Goal: Information Seeking & Learning: Learn about a topic

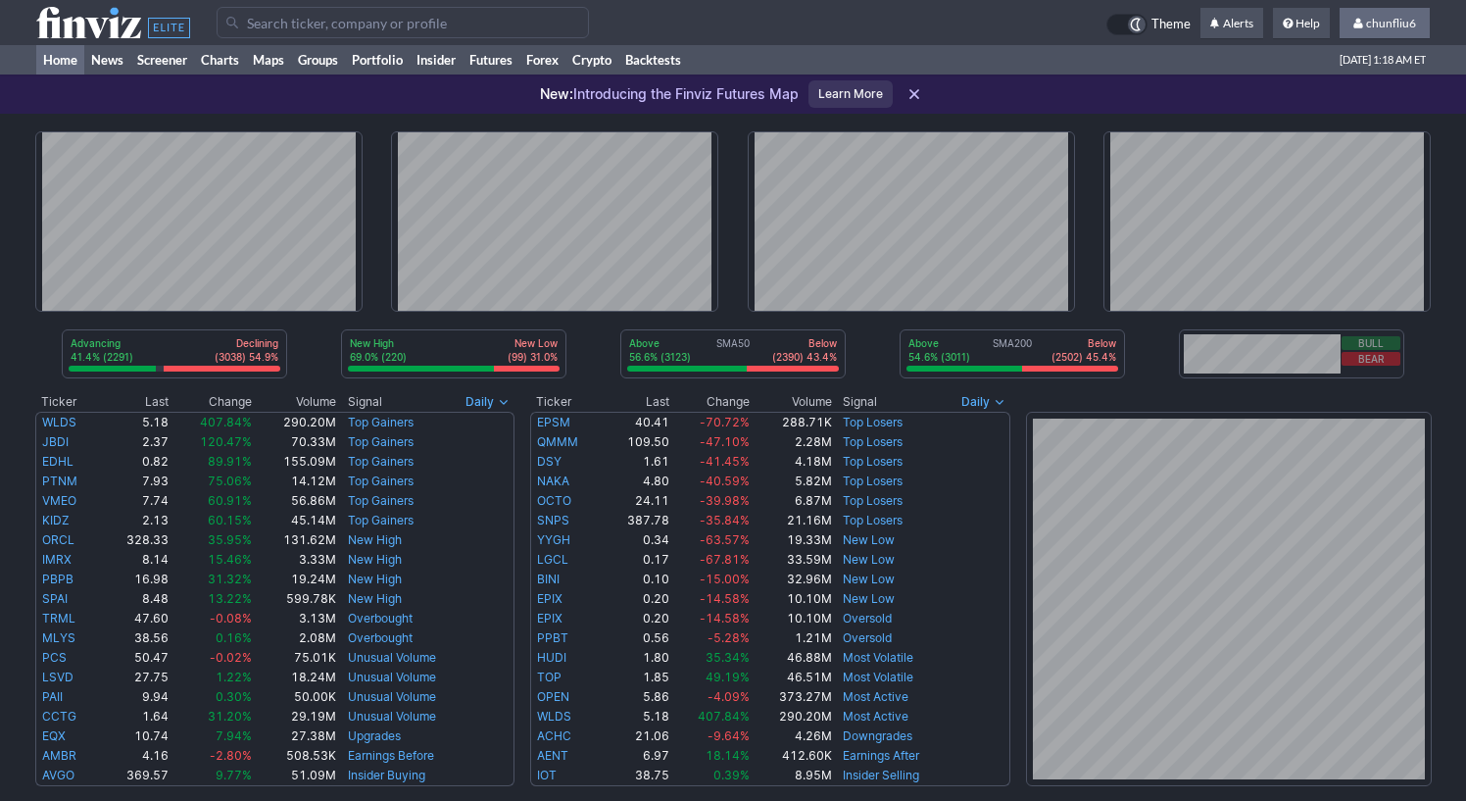
click at [1392, 18] on span "chunfliu6" at bounding box center [1391, 23] width 50 height 15
click at [1368, 140] on link "Sign Out" at bounding box center [1375, 144] width 110 height 31
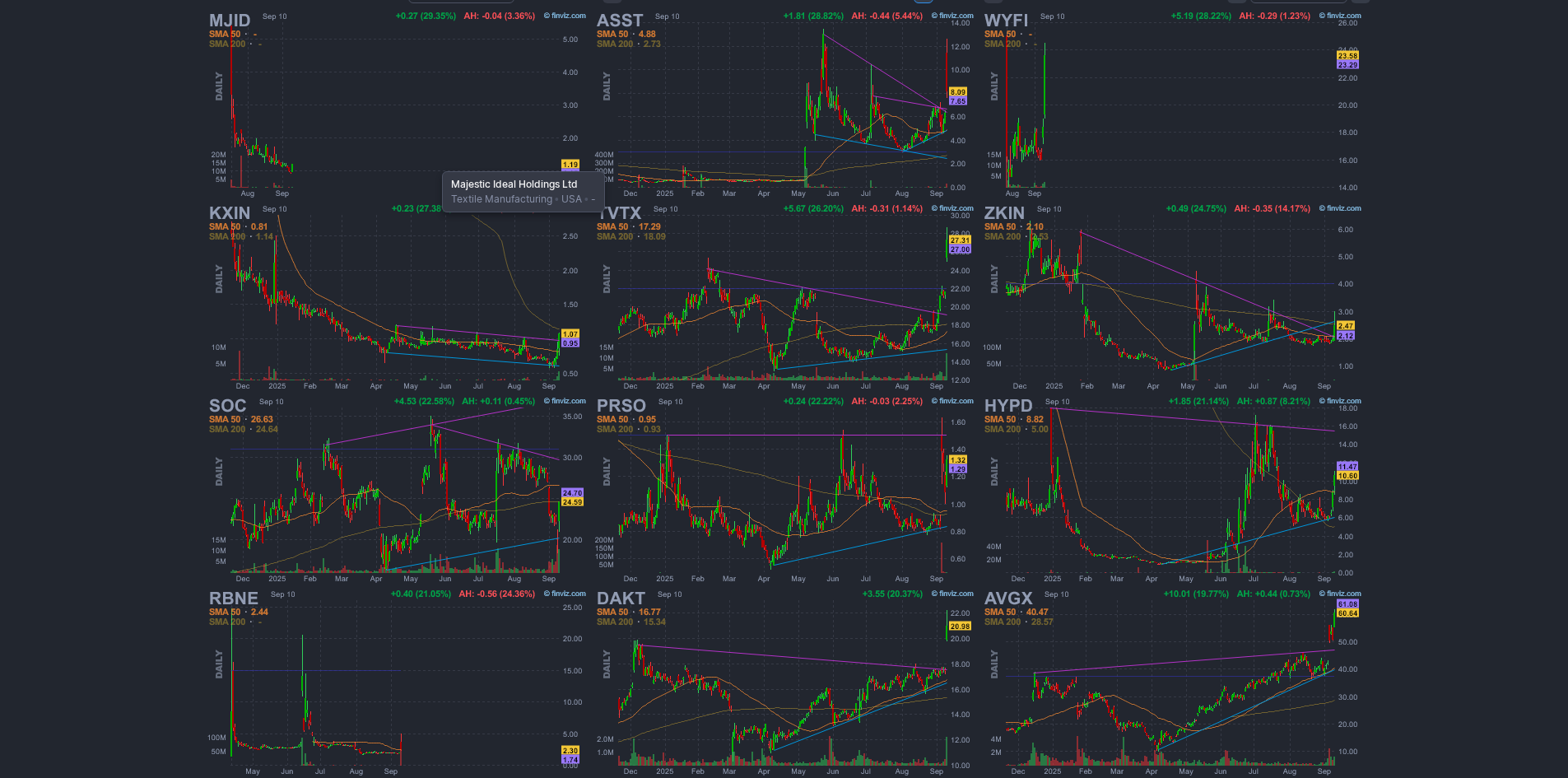
scroll to position [256, 0]
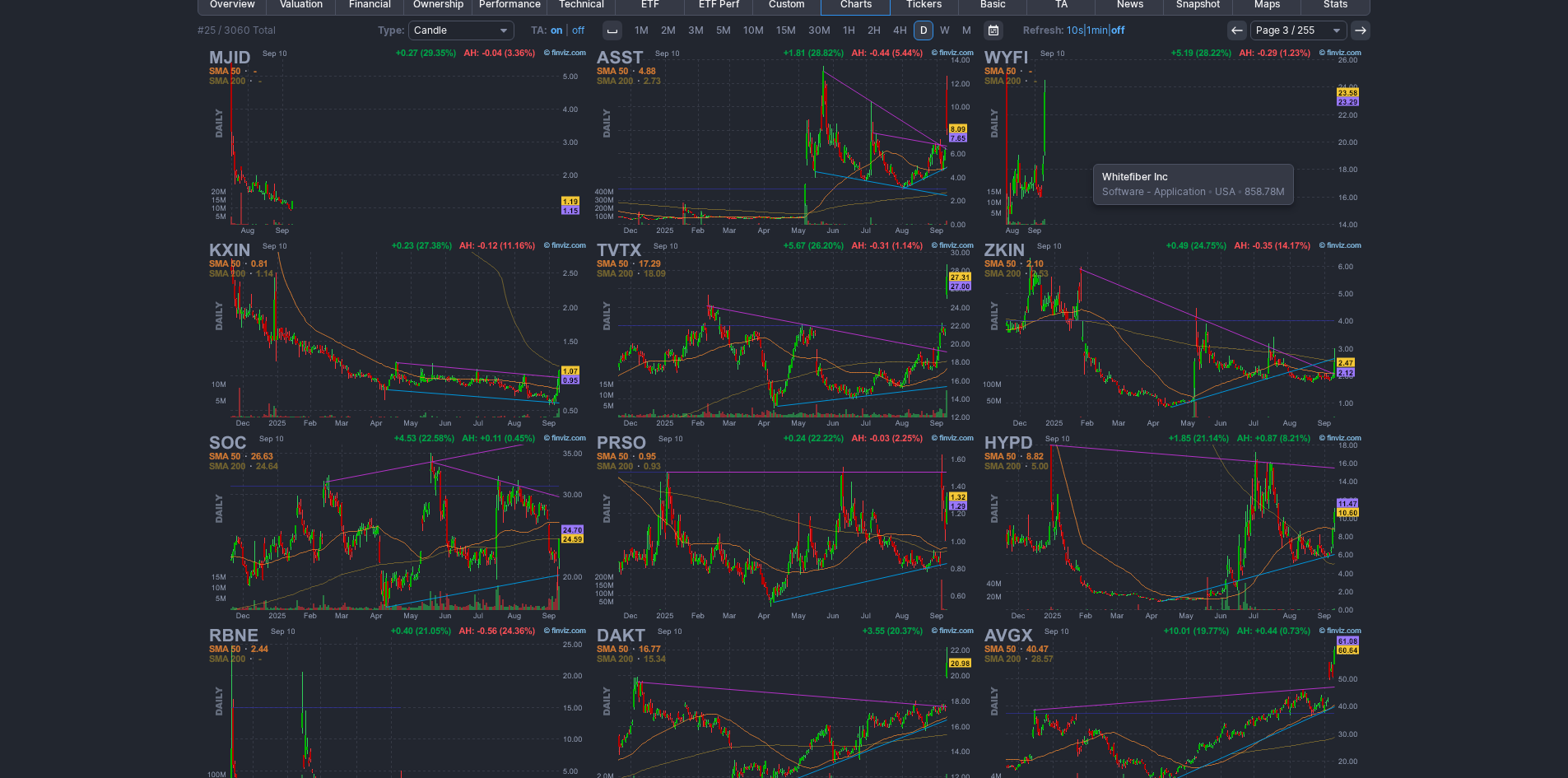
click at [1085, 155] on img at bounding box center [1172, 141] width 385 height 192
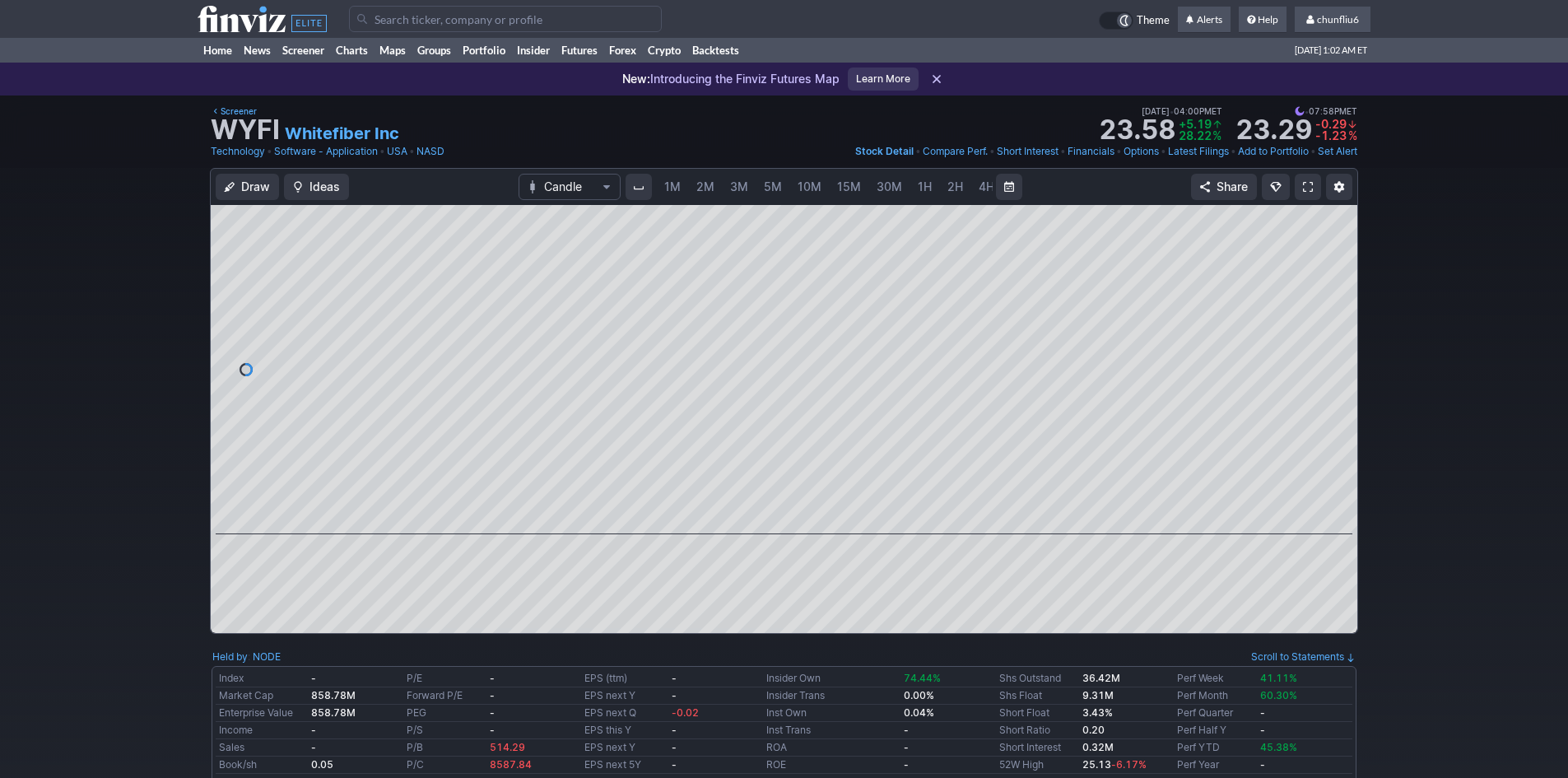
scroll to position [0, 89]
click at [1298, 181] on link at bounding box center [1308, 187] width 26 height 26
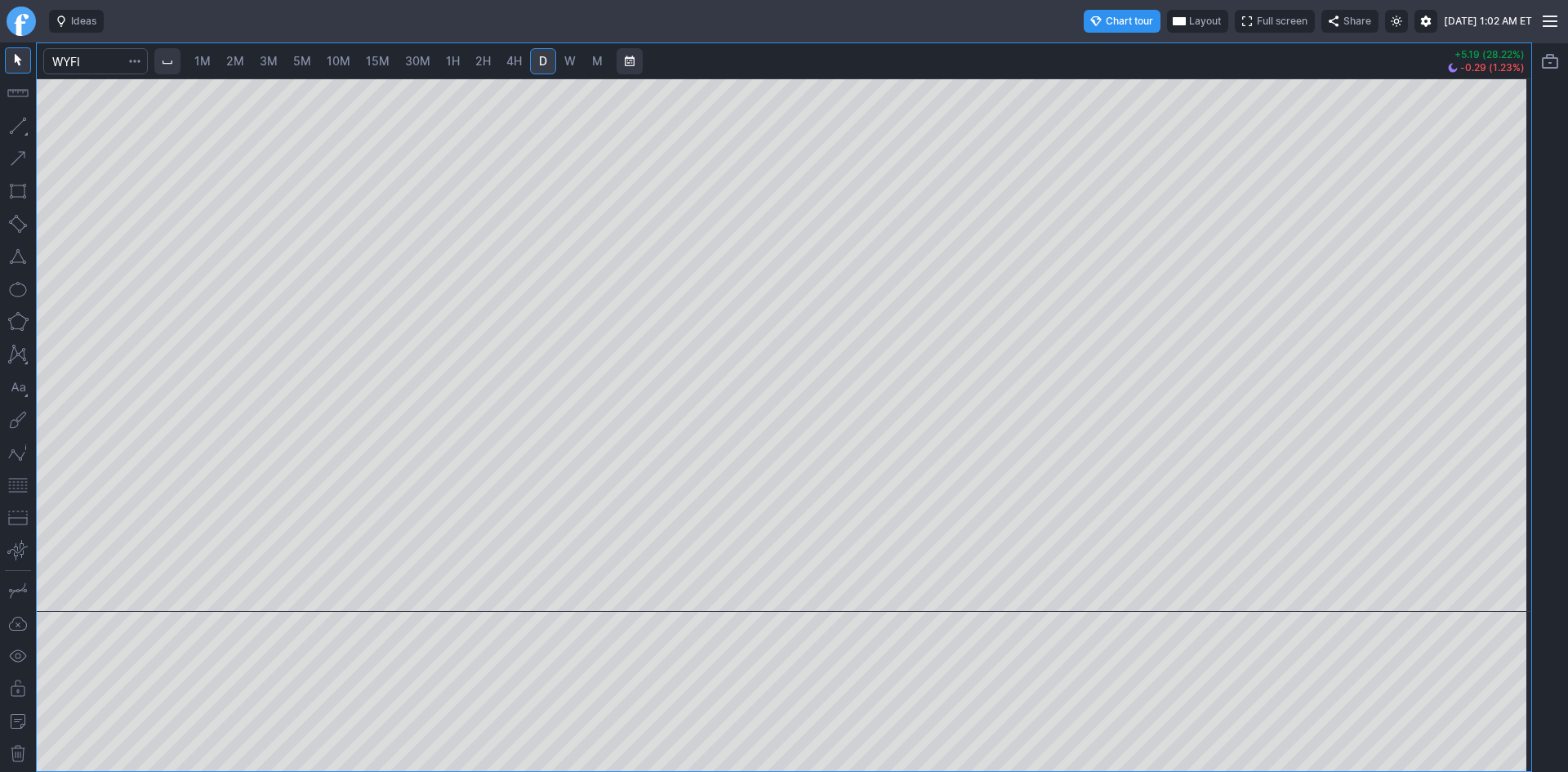
click at [242, 62] on span "2M" at bounding box center [235, 61] width 18 height 14
drag, startPoint x: 1502, startPoint y: 234, endPoint x: 1500, endPoint y: 248, distance: 14.1
click at [1501, 246] on div at bounding box center [1513, 341] width 34 height 493
click at [412, 449] on div at bounding box center [783, 345] width 1494 height 534
drag, startPoint x: 1516, startPoint y: 313, endPoint x: 1497, endPoint y: 363, distance: 53.5
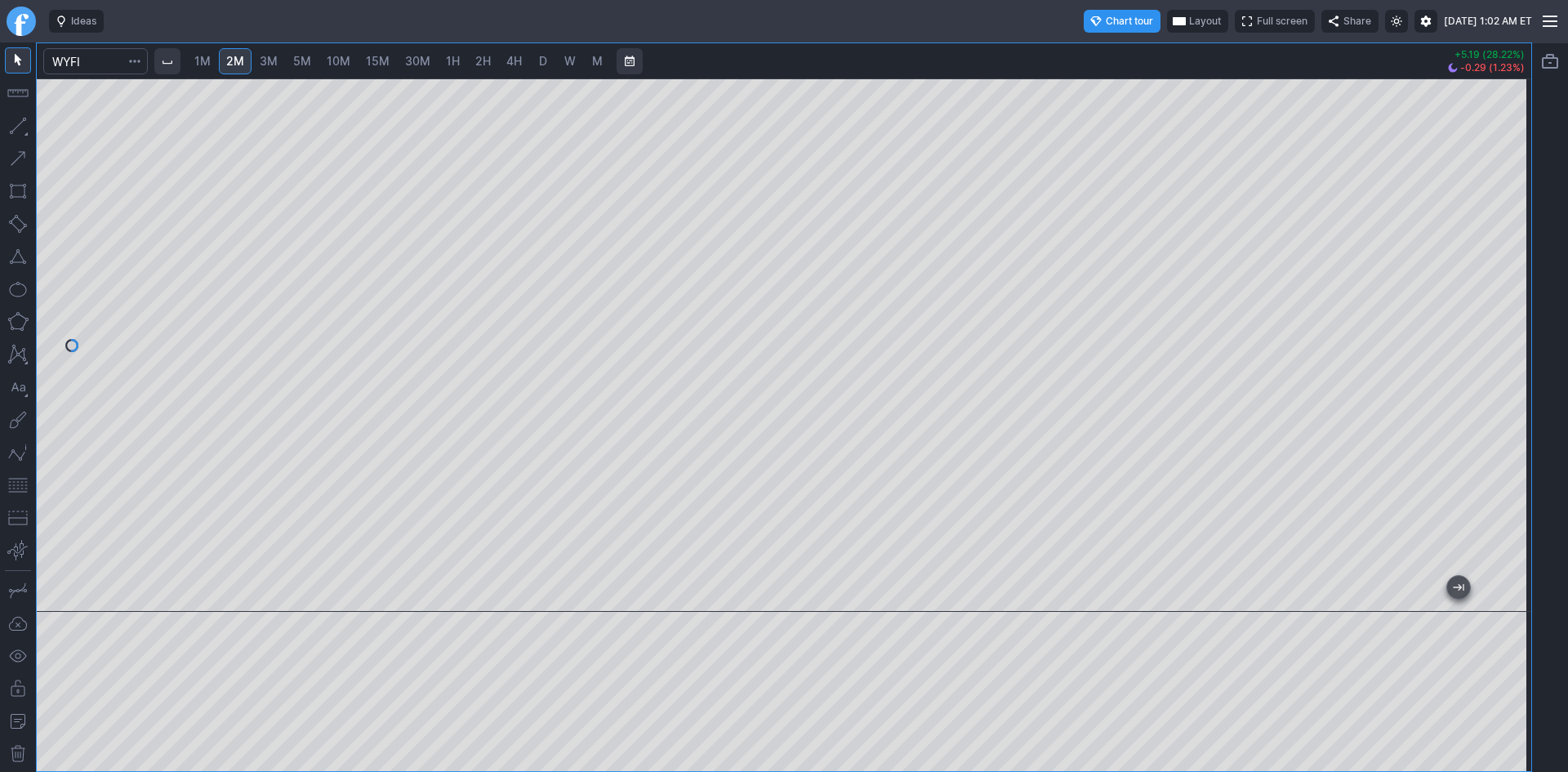
click at [1503, 361] on div at bounding box center [1513, 341] width 34 height 493
click at [211, 61] on span "1M" at bounding box center [202, 61] width 17 height 14
click at [16, 479] on button "button" at bounding box center [17, 484] width 26 height 26
click at [237, 60] on span "2M" at bounding box center [235, 61] width 18 height 14
click at [1189, 17] on span "Layout" at bounding box center [1205, 22] width 32 height 17
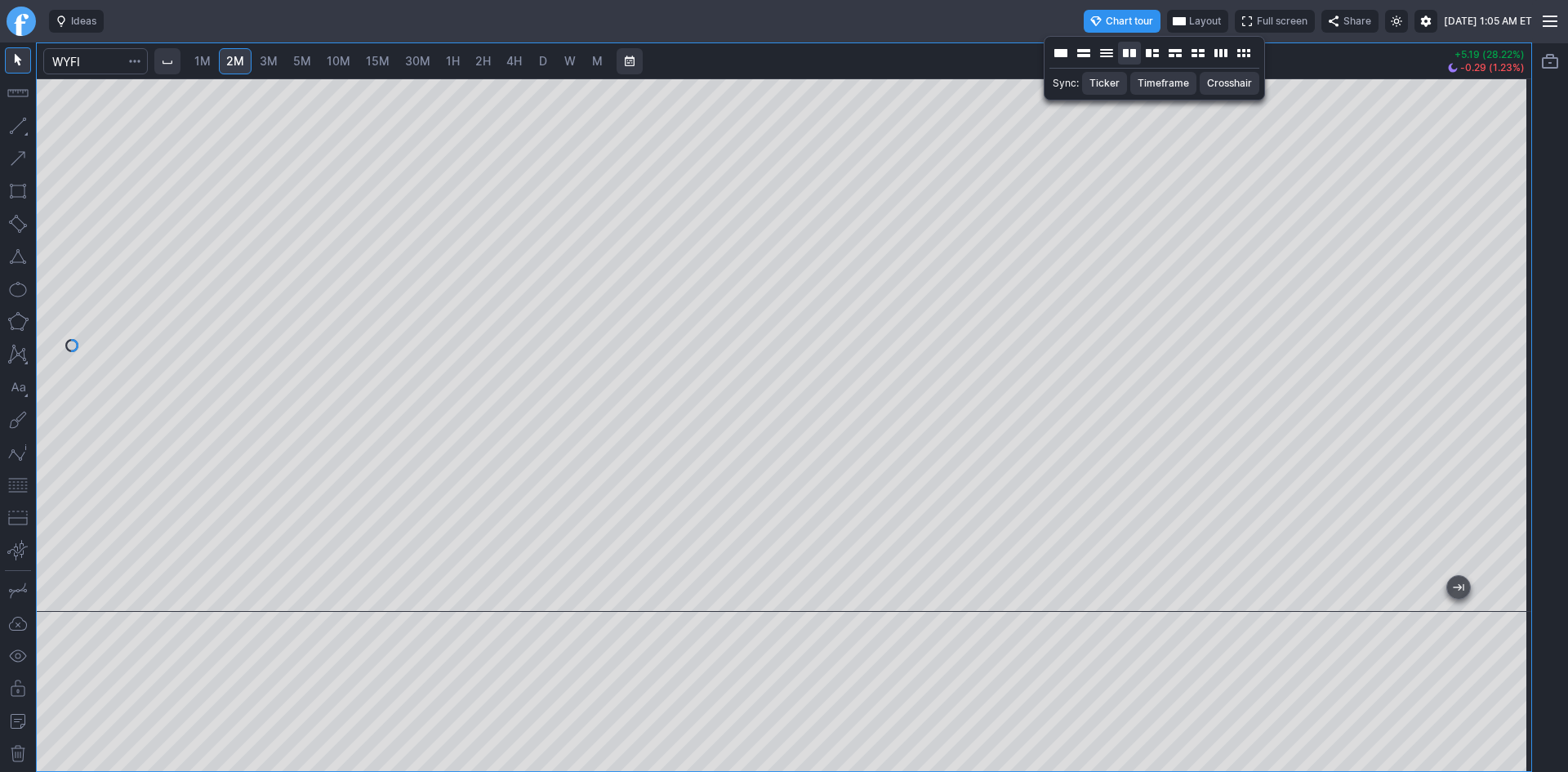
click at [1124, 53] on button "Layout" at bounding box center [1129, 53] width 22 height 23
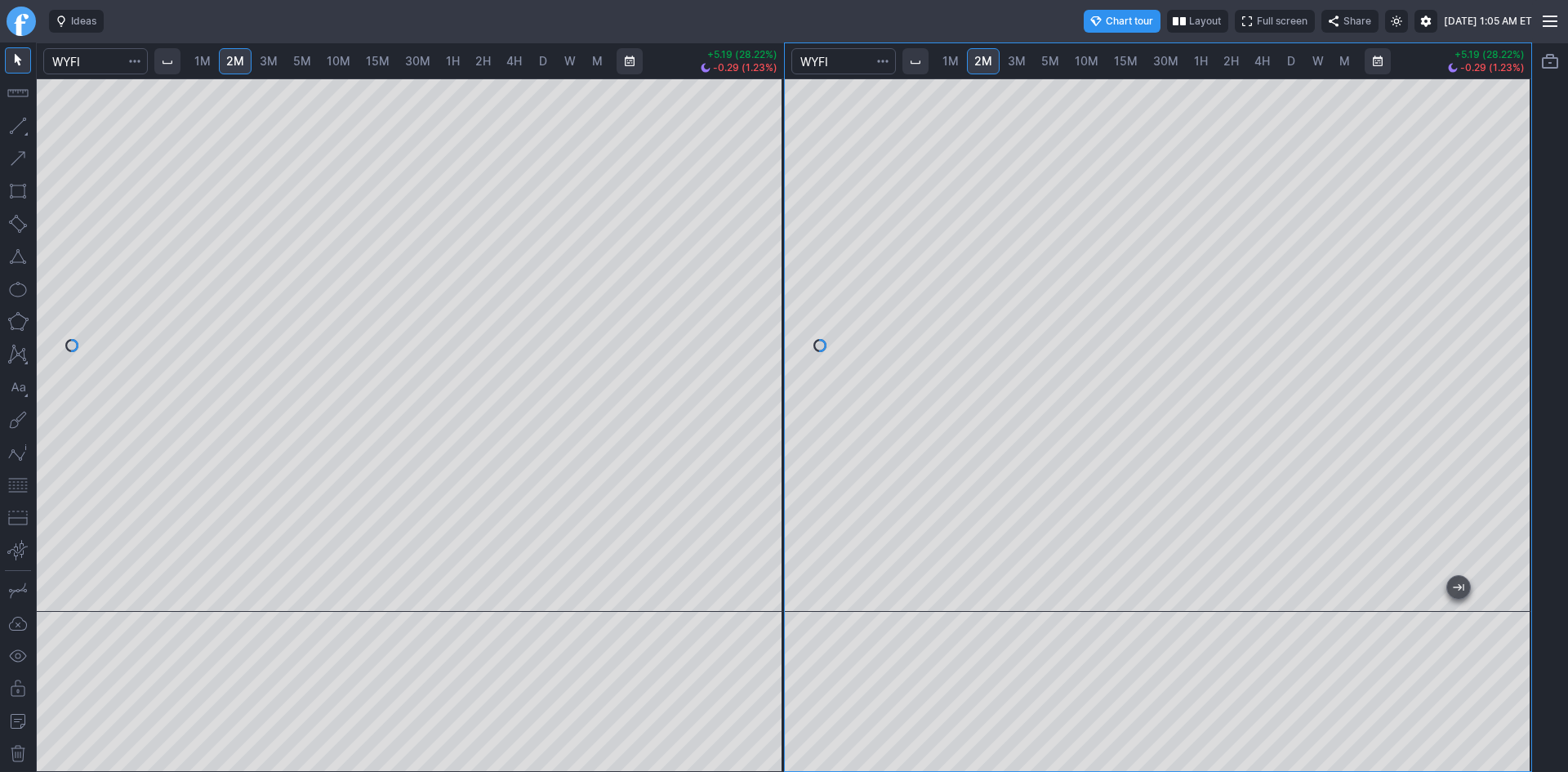
click at [1052, 59] on span "5M" at bounding box center [1050, 61] width 18 height 14
click at [1092, 62] on span "10M" at bounding box center [1086, 61] width 23 height 14
drag, startPoint x: 1520, startPoint y: 237, endPoint x: 1518, endPoint y: 300, distance: 63.0
click at [1518, 300] on div at bounding box center [1513, 341] width 34 height 493
click at [1050, 58] on span "5M" at bounding box center [1050, 61] width 18 height 14
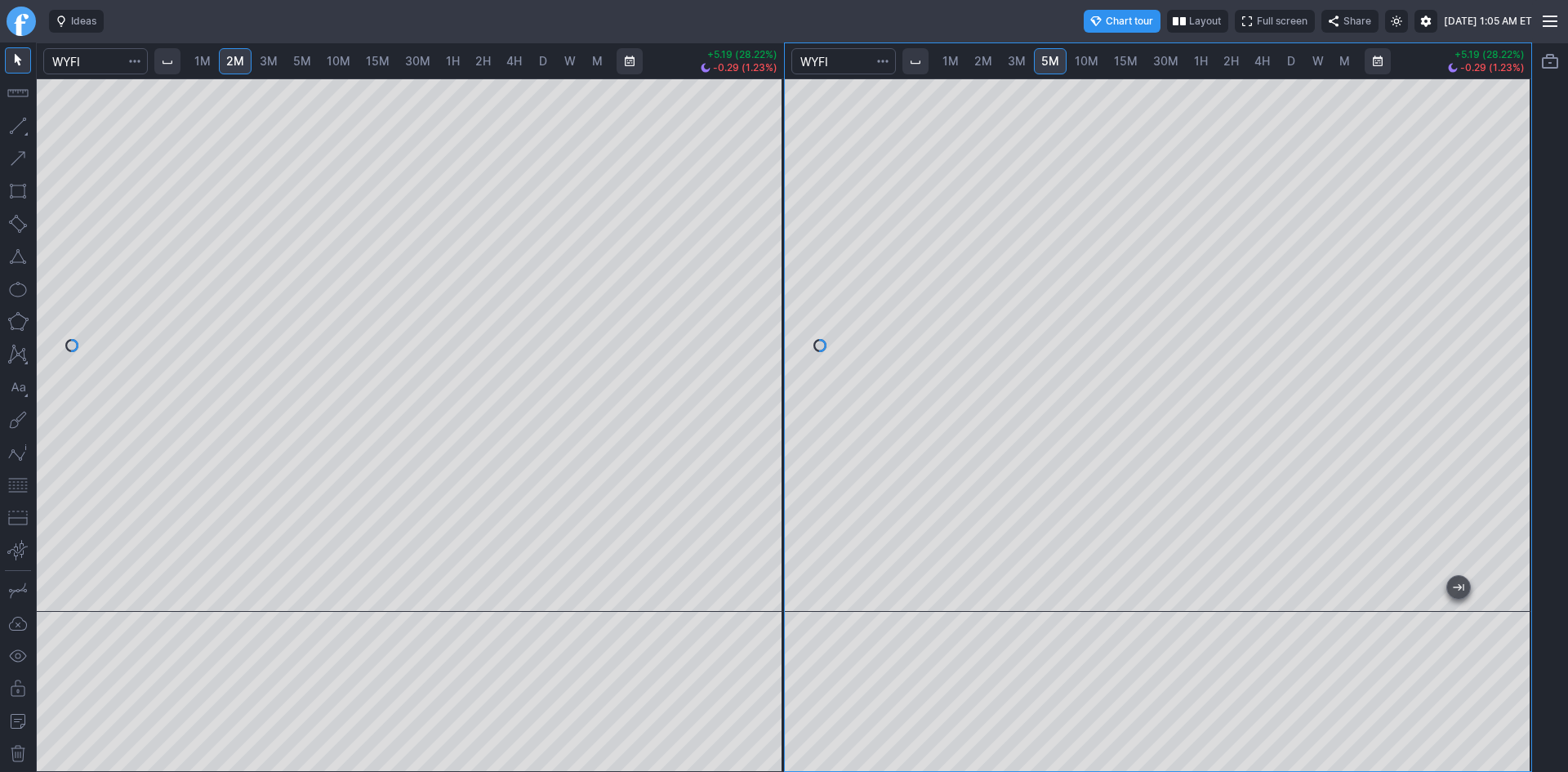
click at [1089, 67] on span "10M" at bounding box center [1086, 61] width 23 height 14
click at [1054, 61] on span "5M" at bounding box center [1050, 61] width 18 height 14
click at [1077, 59] on span "10M" at bounding box center [1086, 61] width 23 height 14
click at [1039, 62] on link "5M" at bounding box center [1050, 61] width 32 height 26
click at [1086, 59] on span "10M" at bounding box center [1086, 61] width 23 height 14
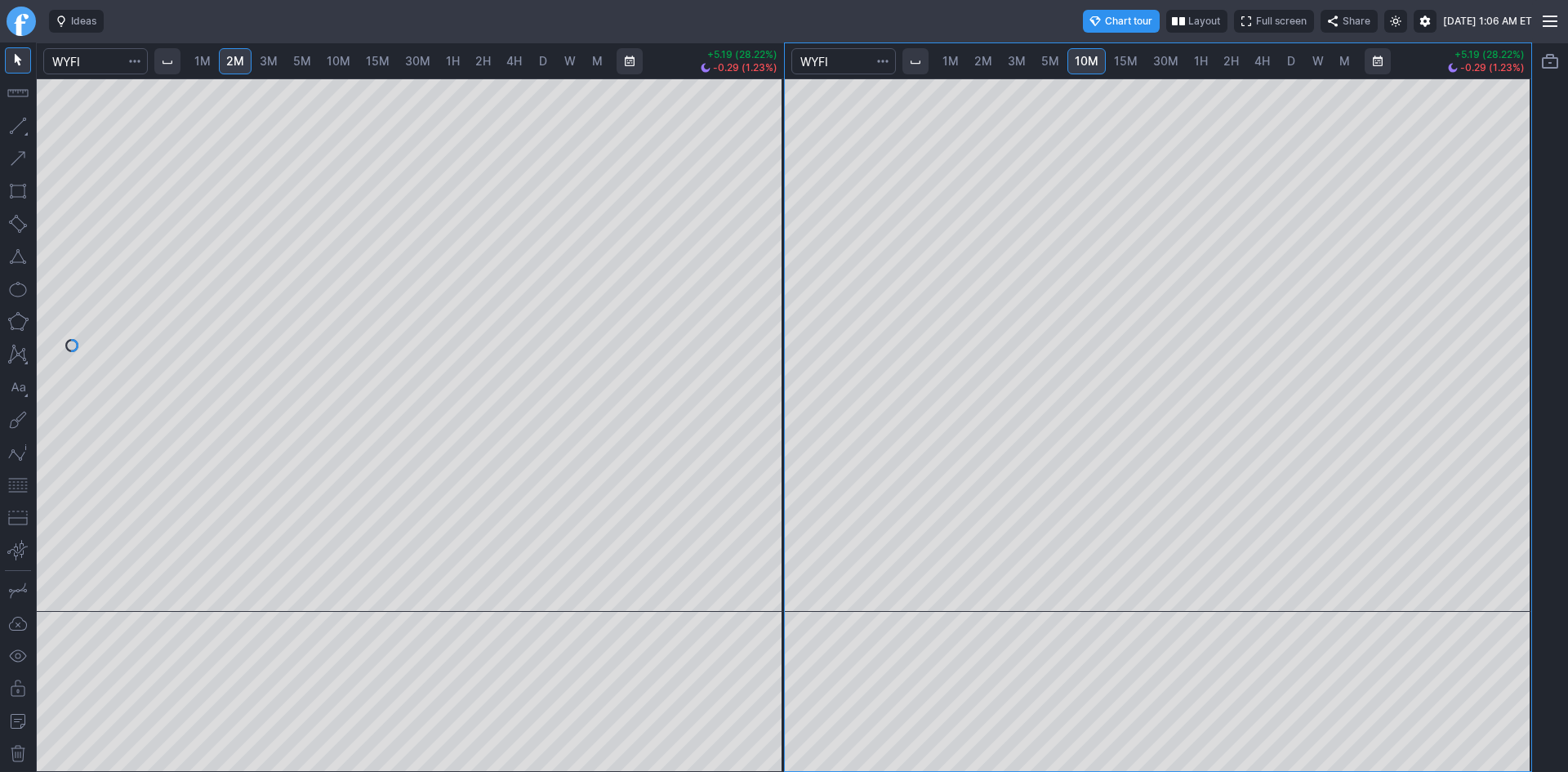
click at [1126, 60] on span "15M" at bounding box center [1126, 61] width 23 height 14
click at [1158, 65] on span "30M" at bounding box center [1166, 61] width 25 height 14
click at [1127, 66] on span "15M" at bounding box center [1126, 61] width 23 height 14
click at [1493, 300] on div at bounding box center [1158, 345] width 747 height 534
drag, startPoint x: 17, startPoint y: 488, endPoint x: 35, endPoint y: 488, distance: 18.0
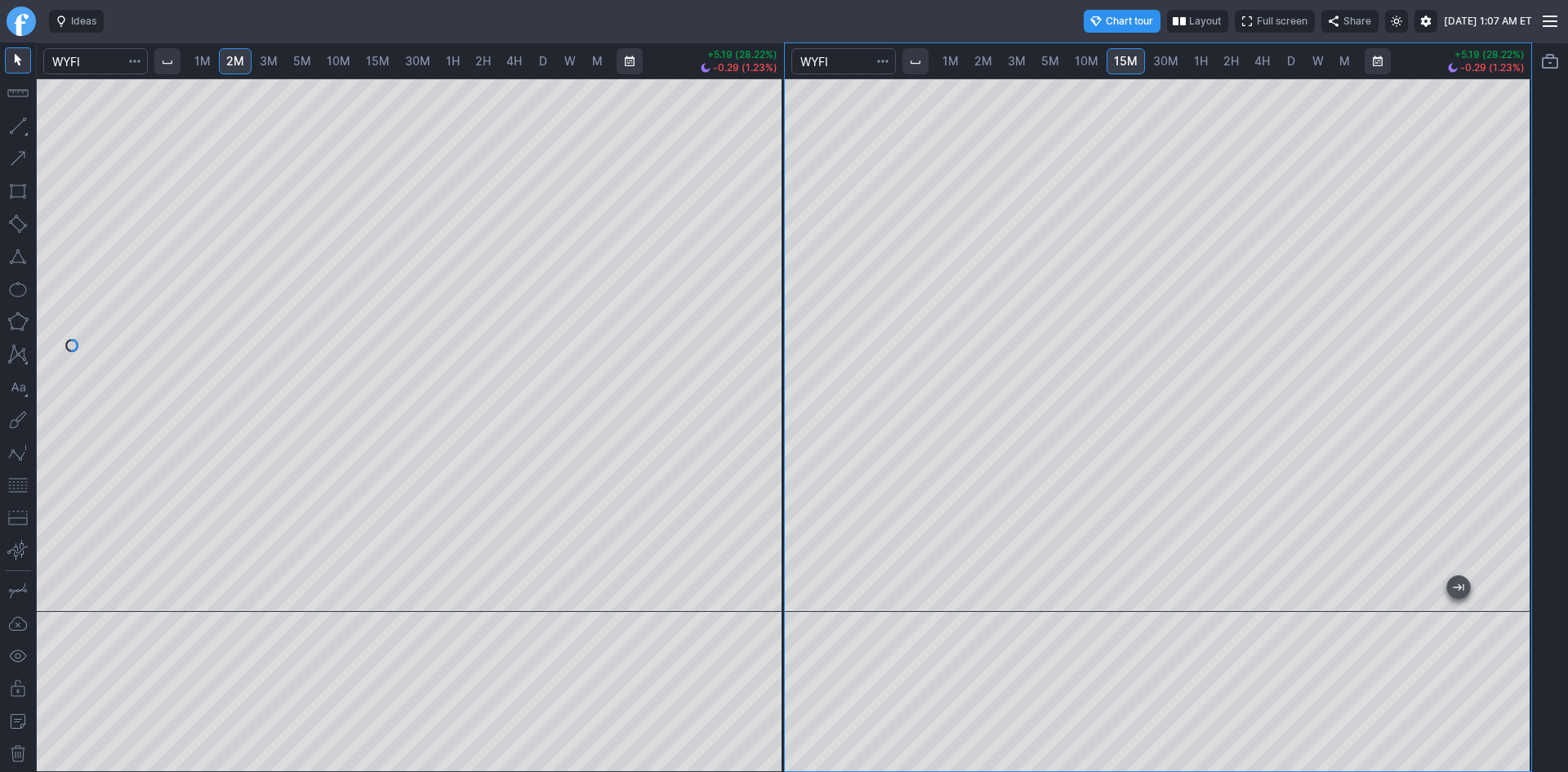
click at [19, 488] on button "button" at bounding box center [17, 484] width 26 height 26
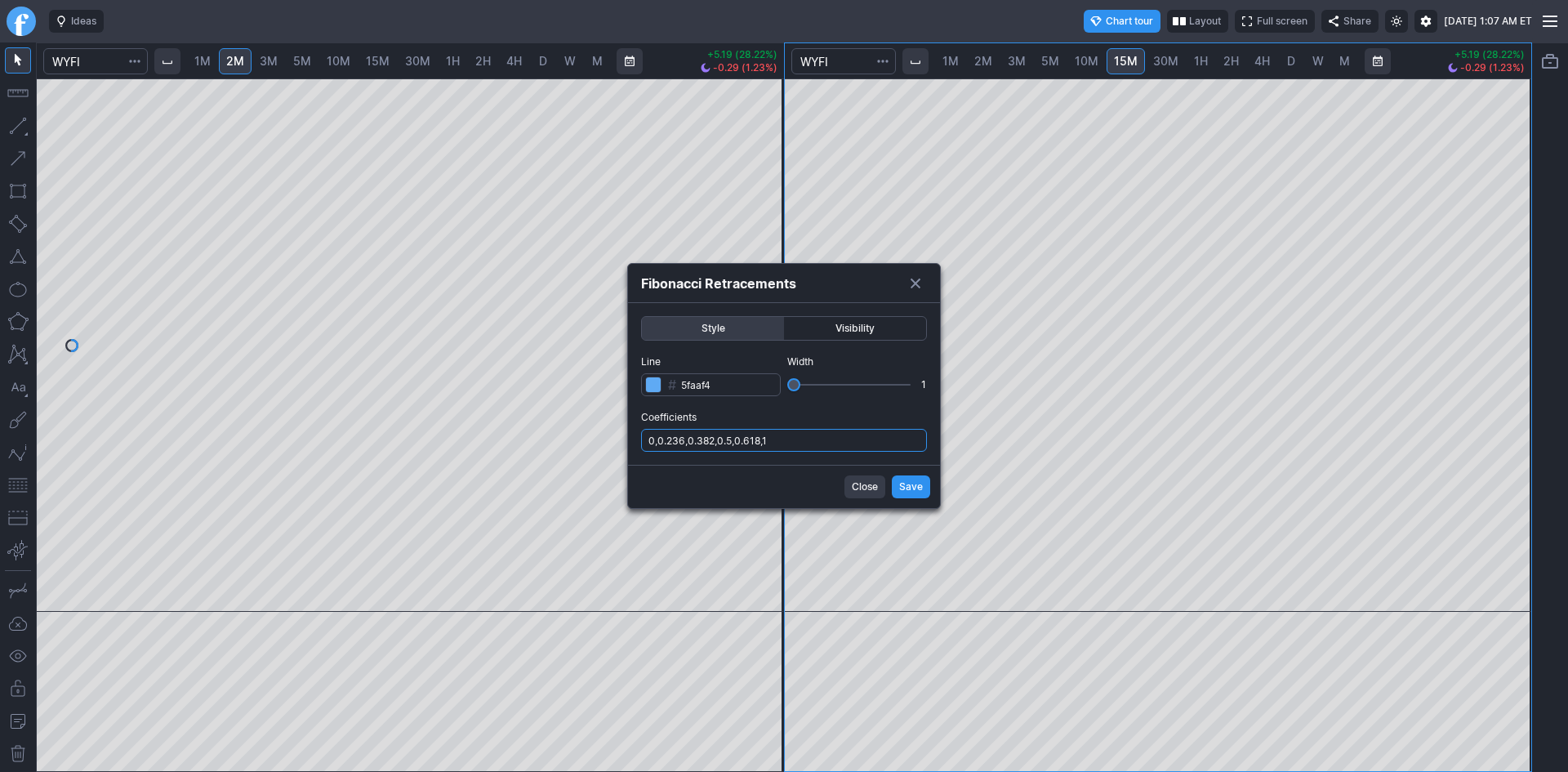
click at [836, 441] on input "0,0.236,0.382,0.5,0.618,1" at bounding box center [783, 439] width 286 height 23
type input "0,0.236,0.382,0.5,0.618,1,.786"
click at [906, 481] on span "Save" at bounding box center [911, 487] width 23 height 17
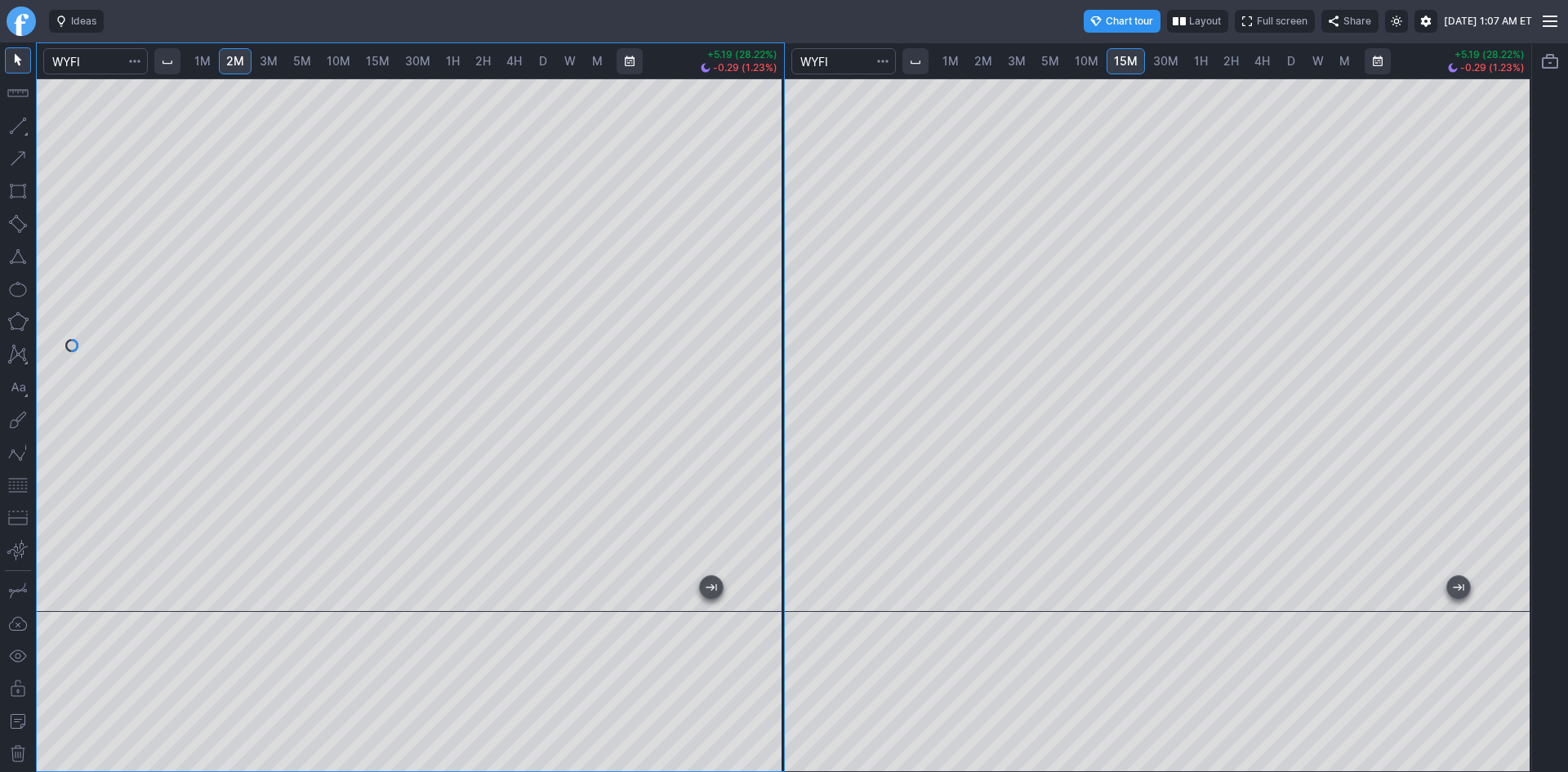
click at [811, 362] on div "1M 2M 3M 5M 10M 15M 30M 1H 2H 4H D W M +5.19 (28.22%) -0.29 (1.23%) 1M 2M 3M 5M…" at bounding box center [783, 407] width 1496 height 729
click at [865, 363] on div "1M 2M 3M 5M 10M 15M 30M 1H 2H 4H D W M +5.19 (28.22%) -0.29 (1.23%) 1M 2M 3M 5M…" at bounding box center [783, 407] width 1496 height 729
drag, startPoint x: 775, startPoint y: 255, endPoint x: 752, endPoint y: 358, distance: 105.5
click at [752, 358] on div at bounding box center [767, 341] width 34 height 493
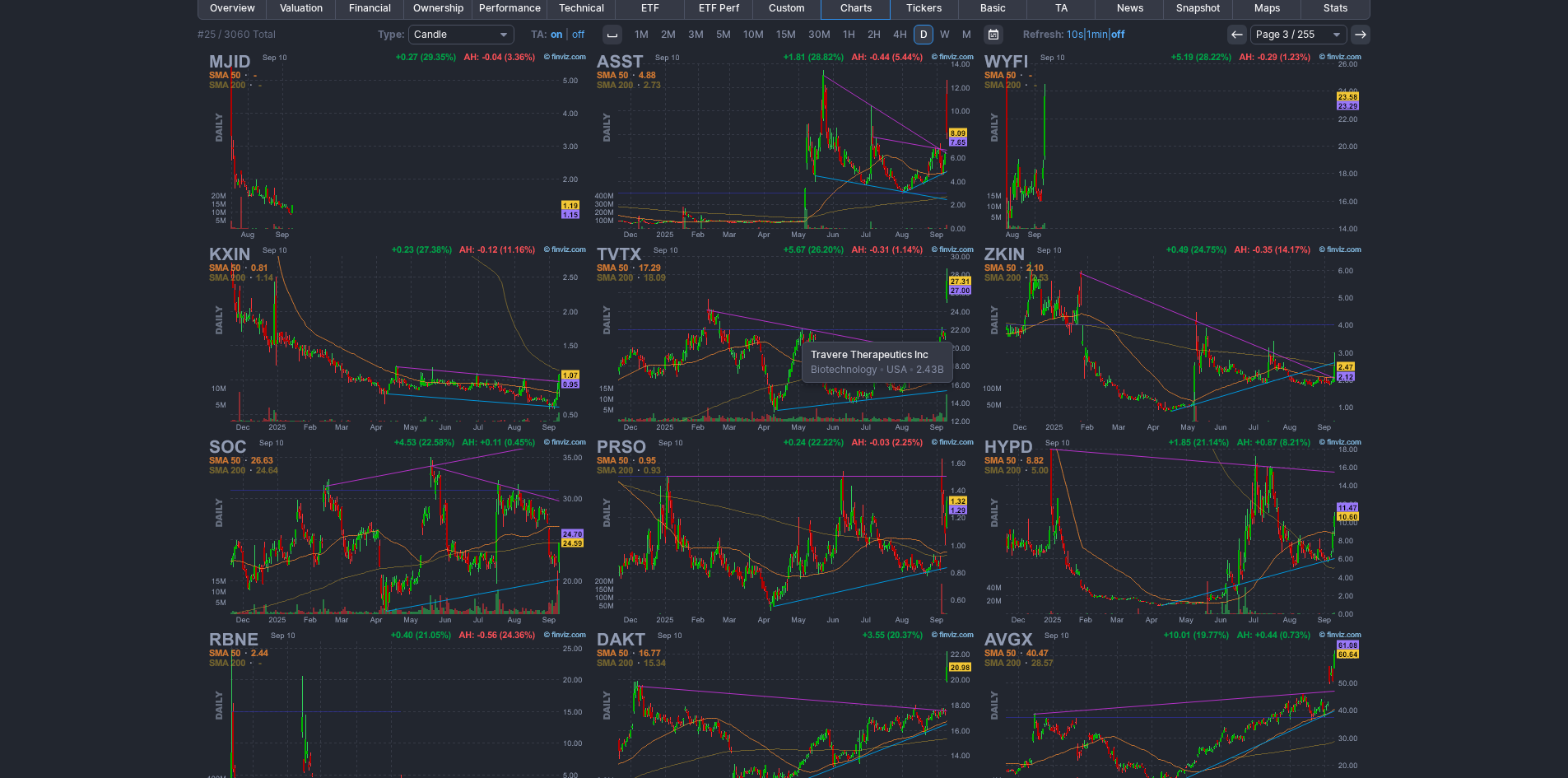
click at [794, 334] on img at bounding box center [784, 338] width 385 height 192
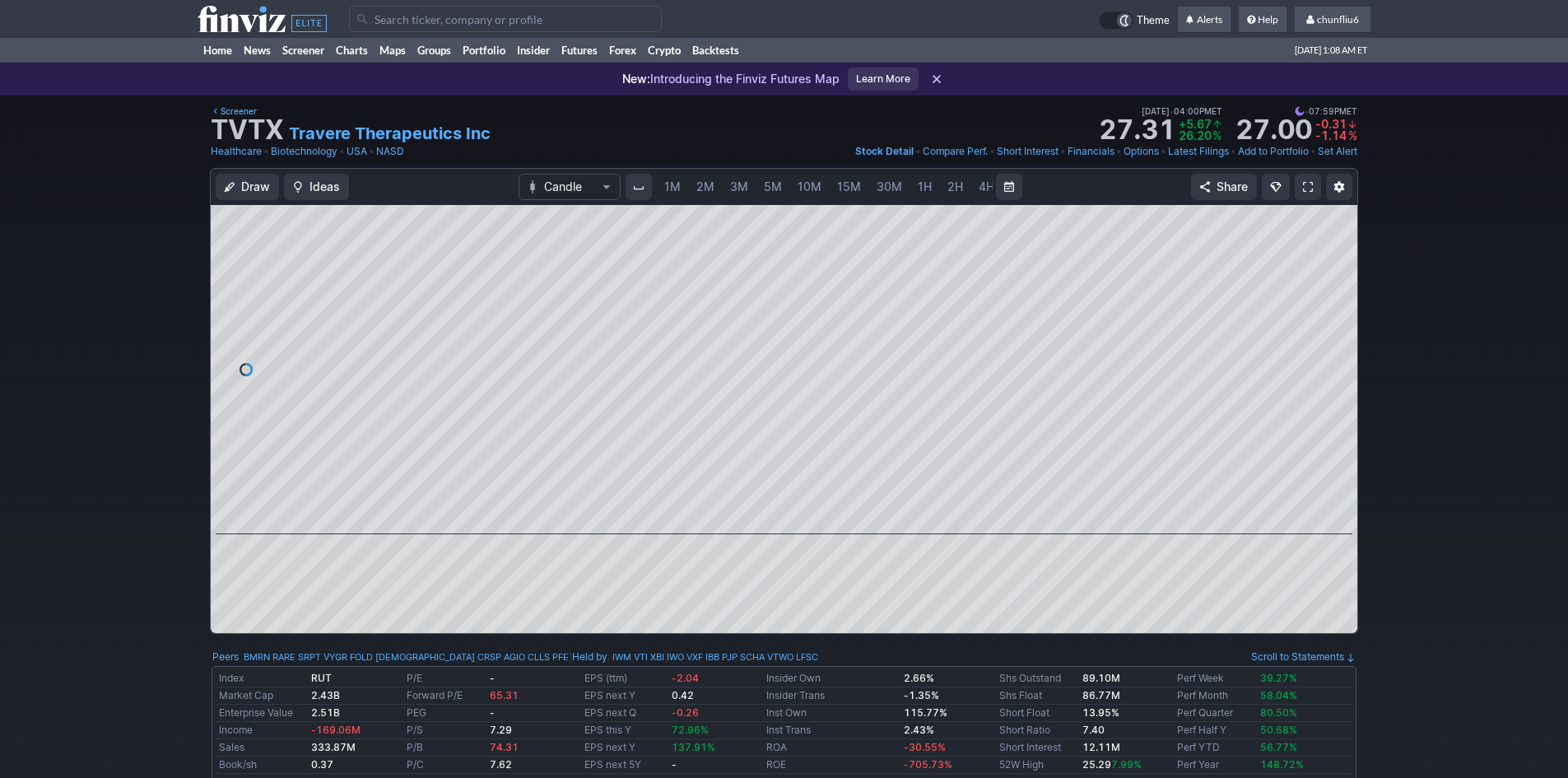
scroll to position [0, 89]
click at [1322, 367] on div at bounding box center [784, 370] width 1146 height 329
click at [1308, 185] on span at bounding box center [1308, 187] width 10 height 13
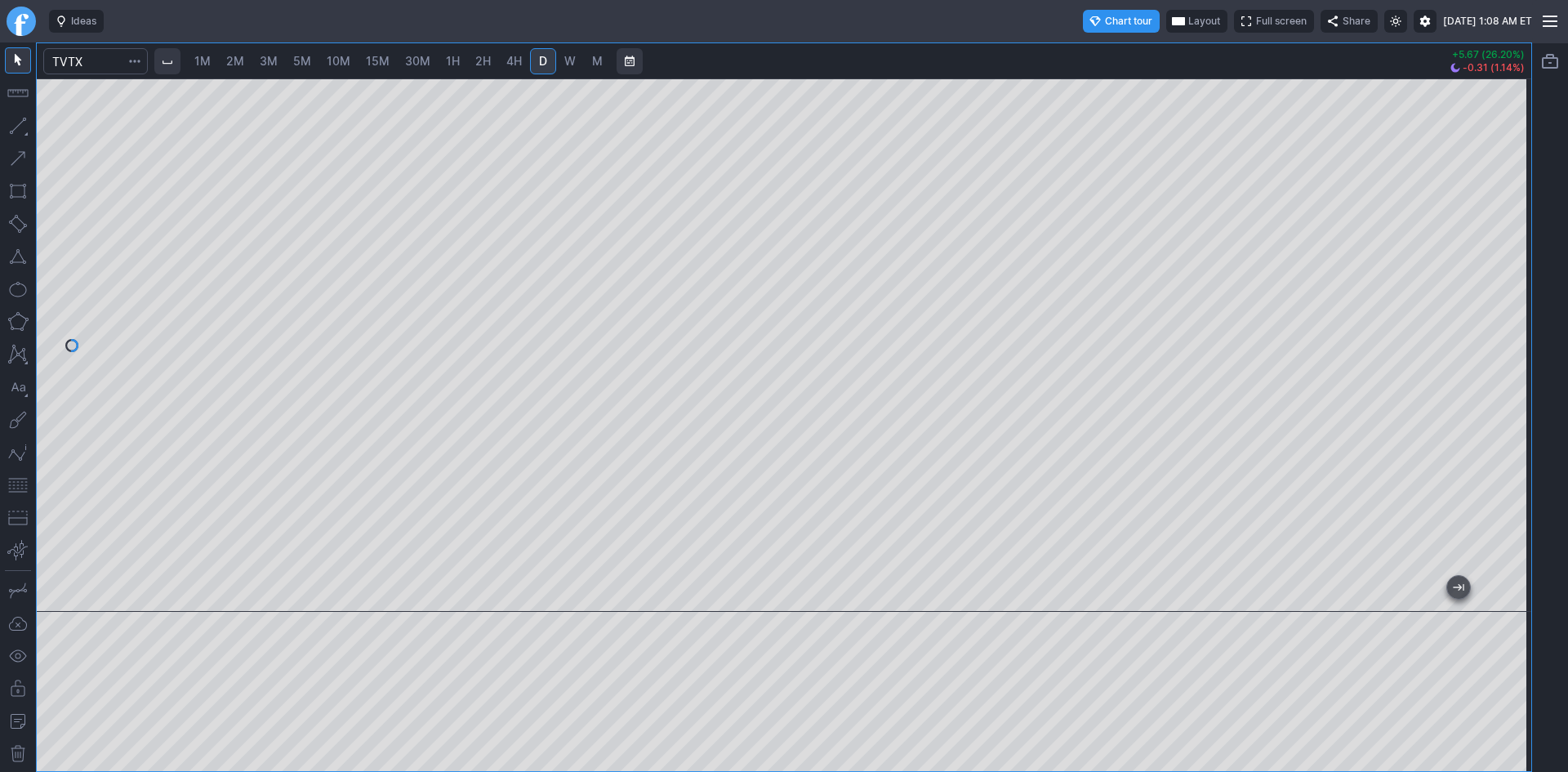
click at [1479, 278] on div at bounding box center [783, 345] width 1494 height 534
drag, startPoint x: 22, startPoint y: 485, endPoint x: 36, endPoint y: 483, distance: 14.1
click at [22, 485] on button "button" at bounding box center [17, 484] width 26 height 26
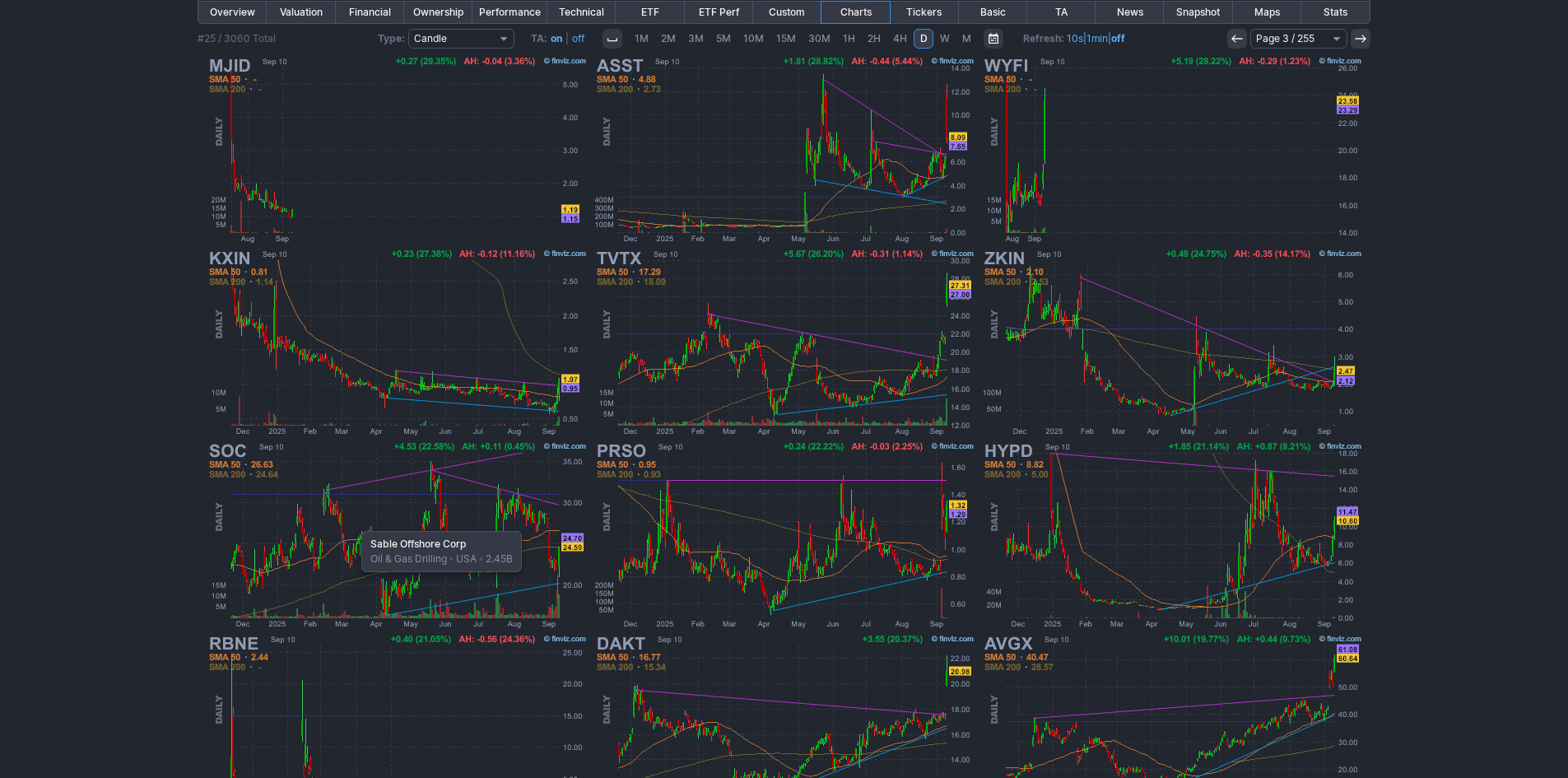
click at [353, 523] on img at bounding box center [396, 534] width 385 height 192
click at [1086, 515] on img at bounding box center [1172, 534] width 385 height 192
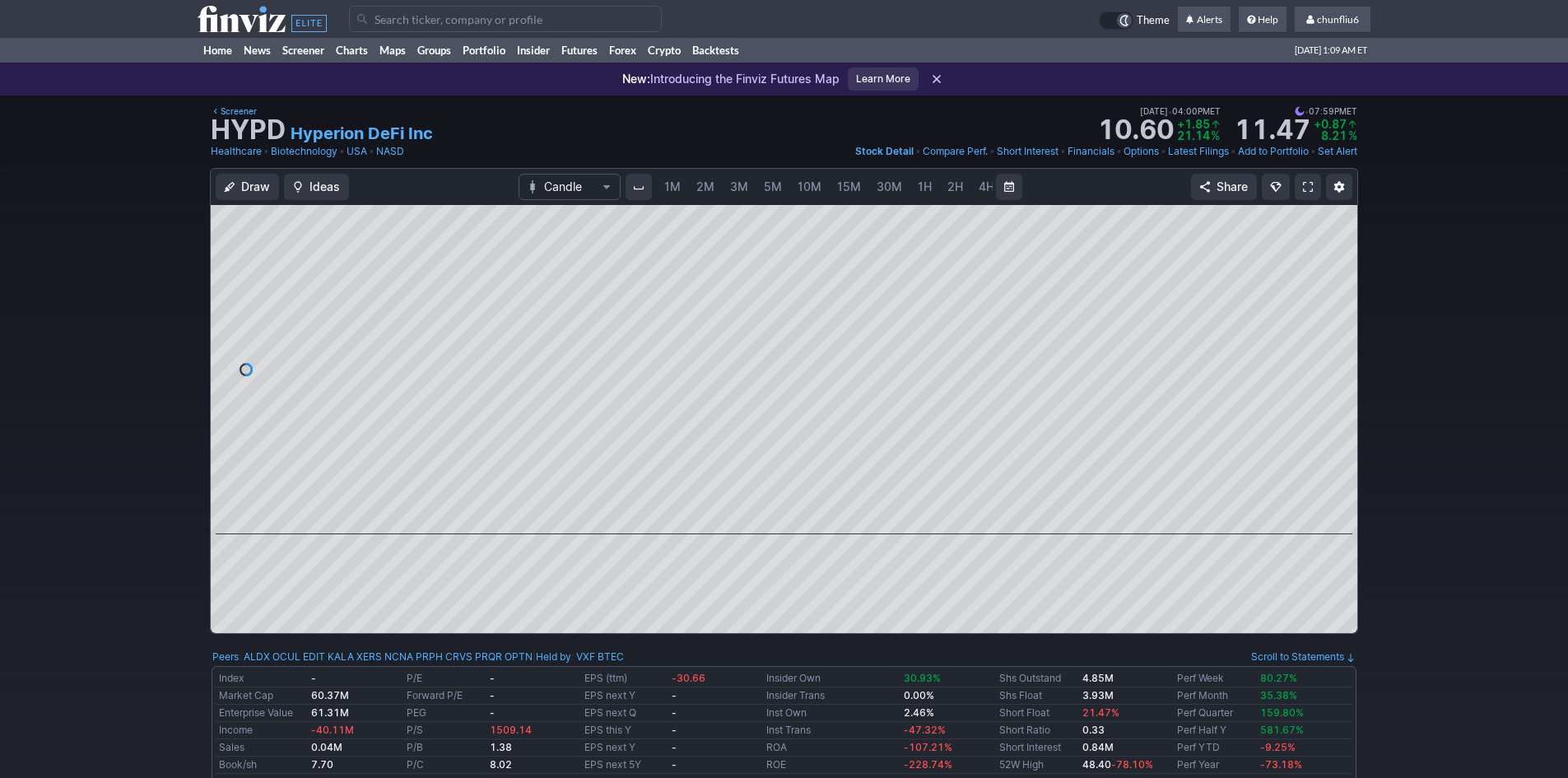
scroll to position [0, 89]
drag, startPoint x: 1338, startPoint y: 418, endPoint x: 1332, endPoint y: 378, distance: 40.4
click at [1332, 378] on div at bounding box center [1340, 365] width 34 height 288
click at [680, 185] on span "5M" at bounding box center [684, 187] width 18 height 14
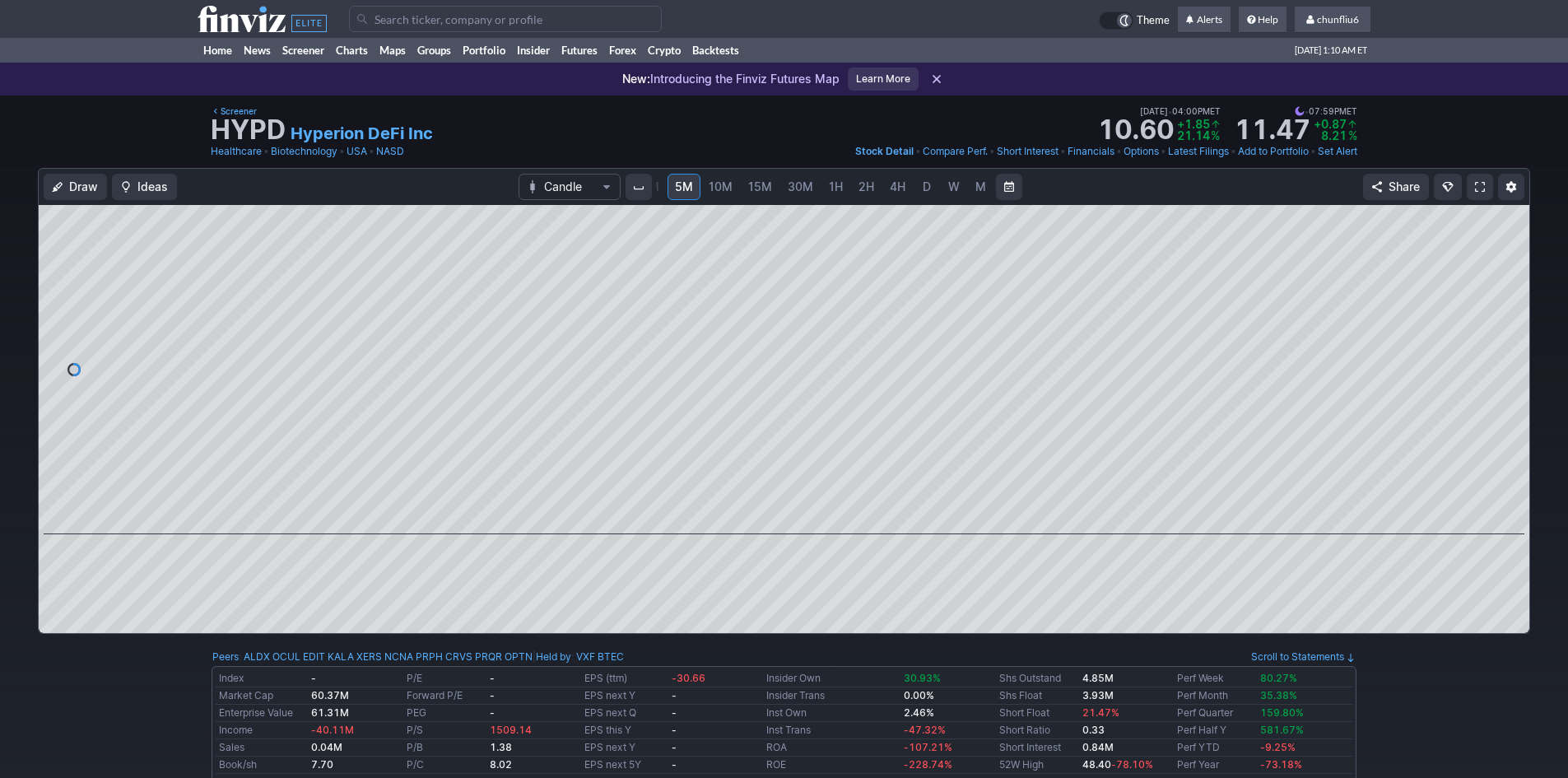
click at [1481, 181] on span at bounding box center [1480, 187] width 10 height 13
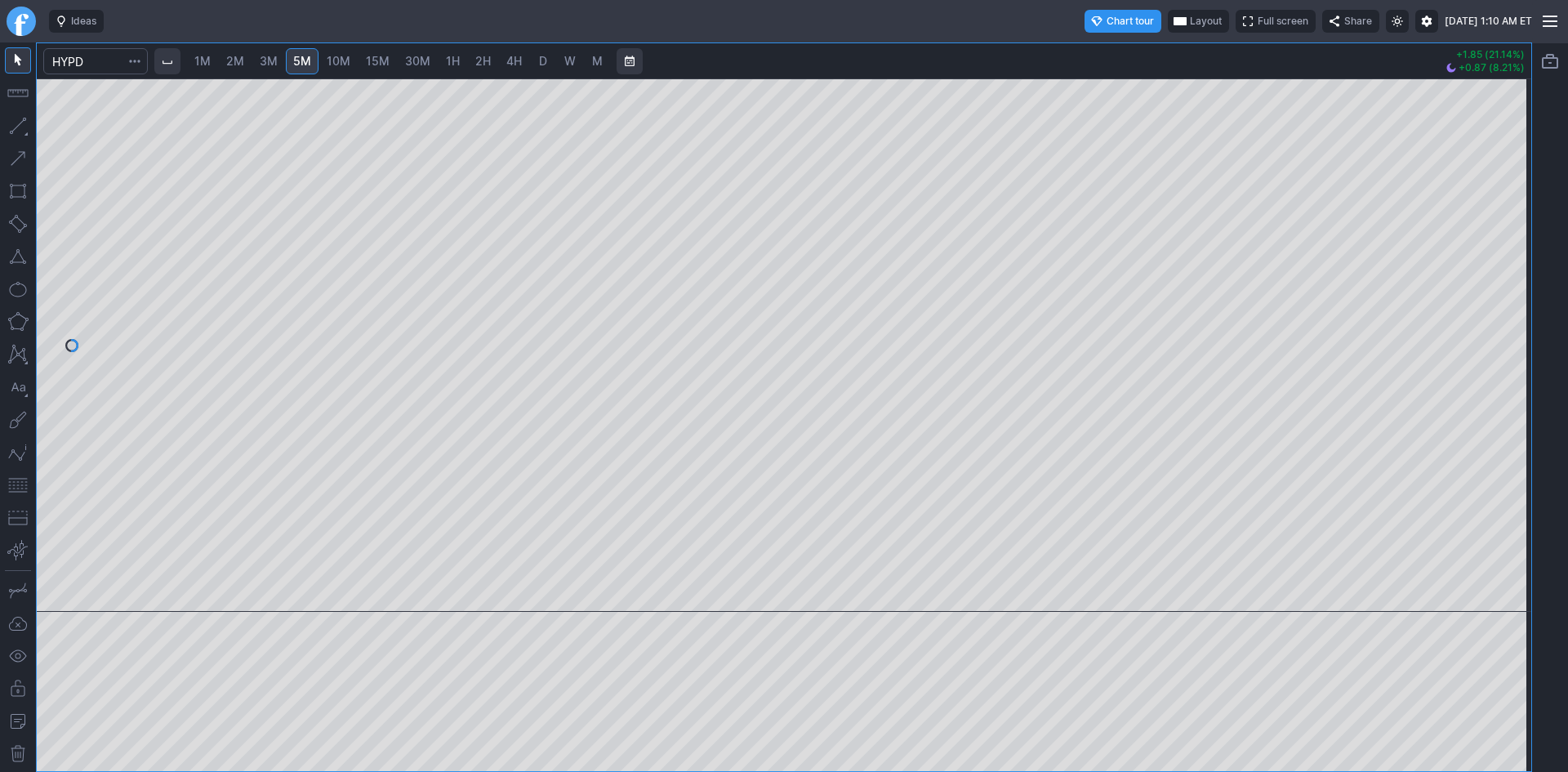
click at [337, 58] on span "10M" at bounding box center [338, 61] width 23 height 14
drag, startPoint x: 1514, startPoint y: 258, endPoint x: 1506, endPoint y: 315, distance: 57.6
click at [1506, 315] on div at bounding box center [1513, 341] width 34 height 493
click at [25, 483] on button "button" at bounding box center [17, 484] width 26 height 26
click at [307, 56] on span "5M" at bounding box center [302, 61] width 18 height 14
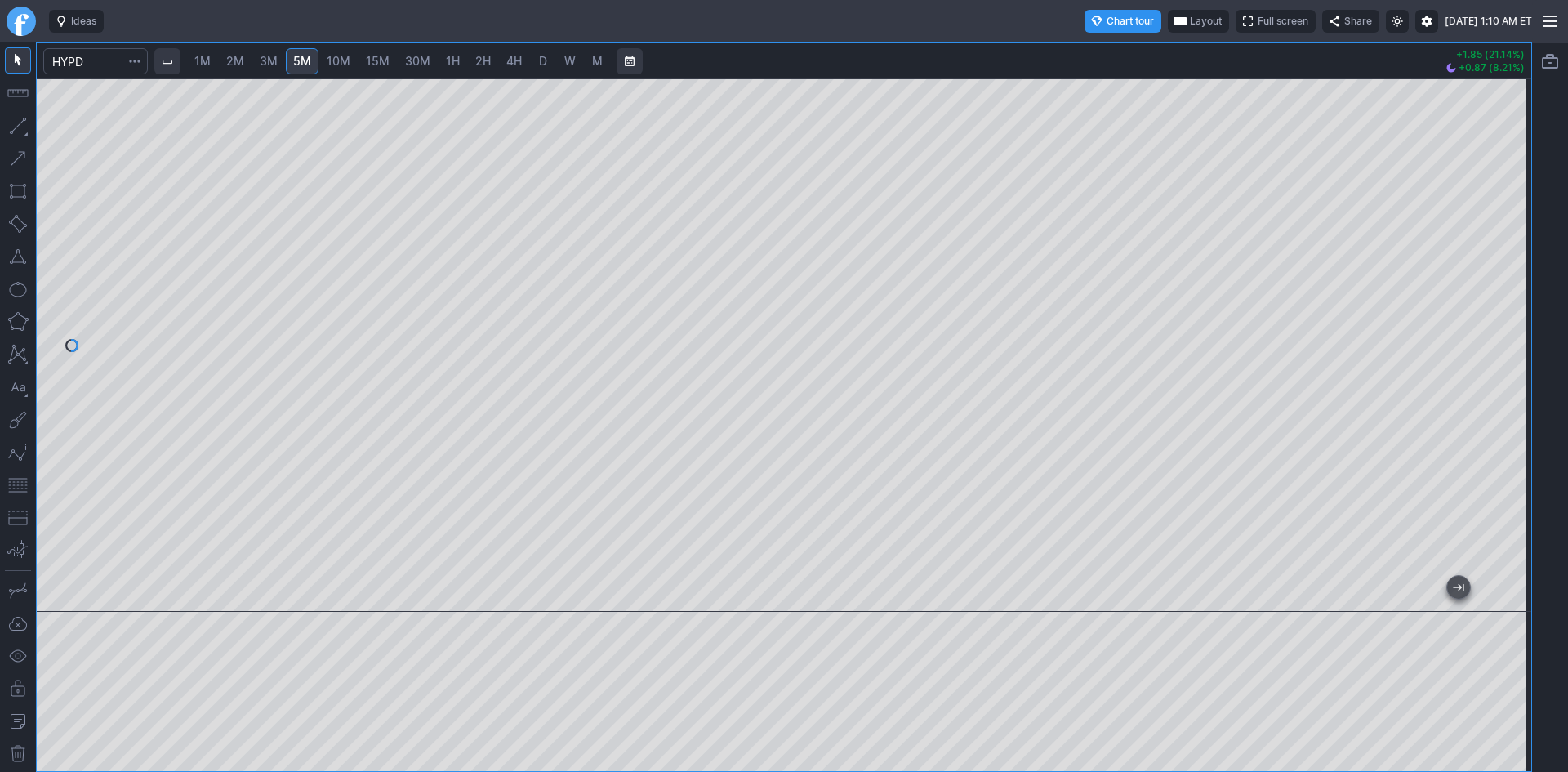
drag, startPoint x: 1509, startPoint y: 211, endPoint x: 1499, endPoint y: 303, distance: 92.5
click at [1499, 303] on div at bounding box center [1513, 341] width 34 height 493
drag, startPoint x: 14, startPoint y: 483, endPoint x: 39, endPoint y: 473, distance: 26.9
click at [18, 481] on button "button" at bounding box center [17, 484] width 26 height 26
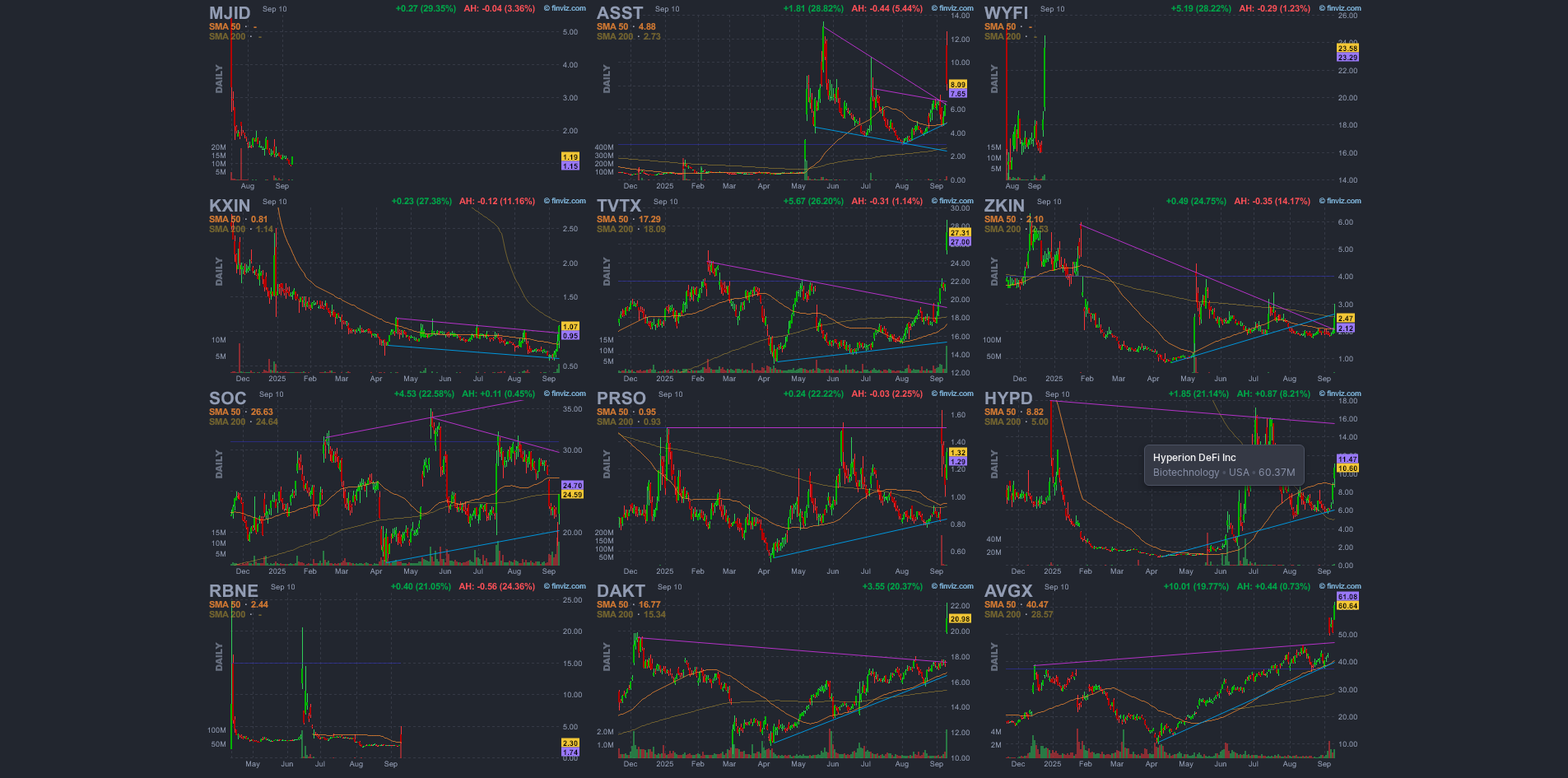
scroll to position [339, 0]
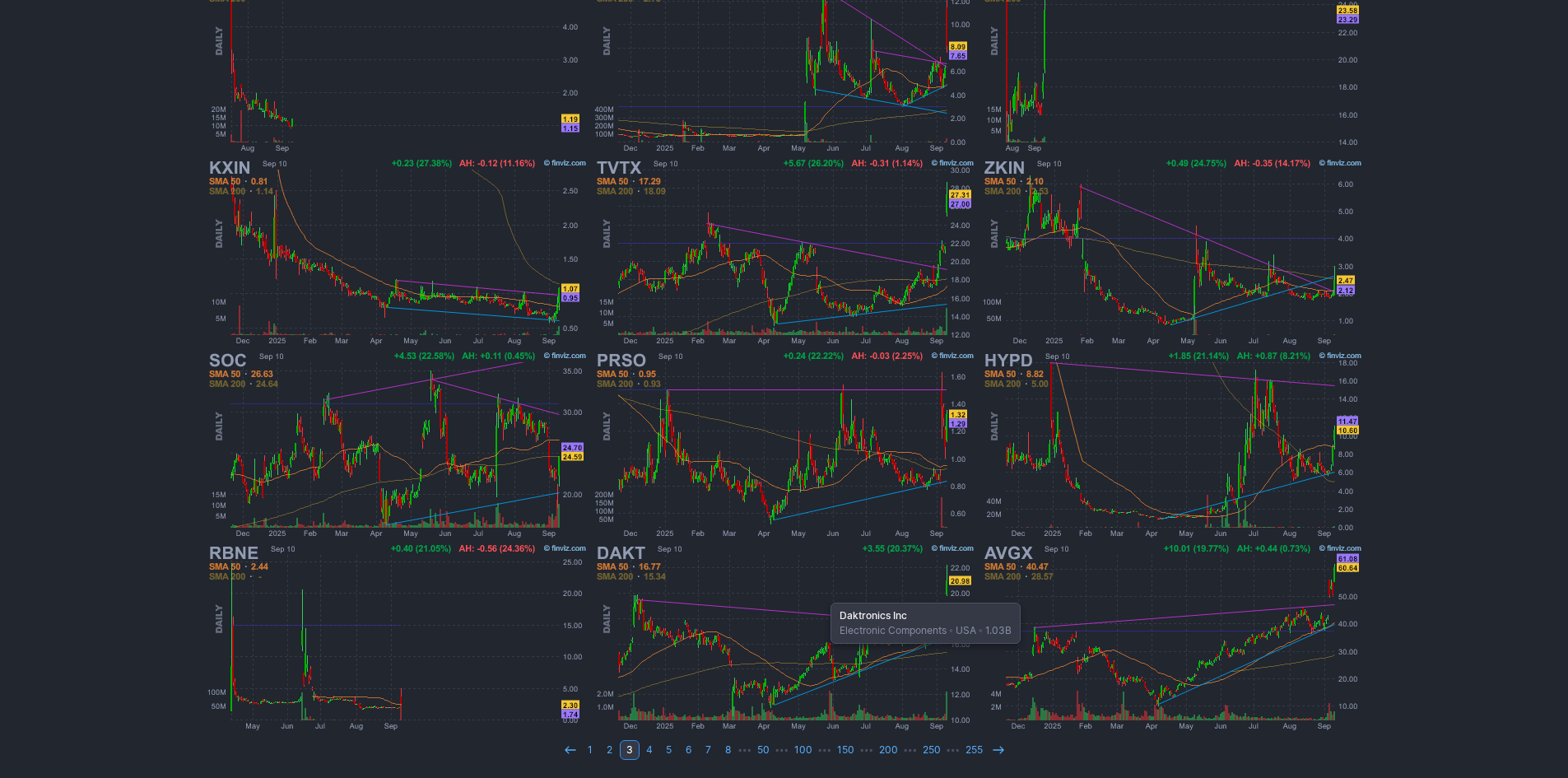
click at [822, 595] on img at bounding box center [784, 637] width 385 height 192
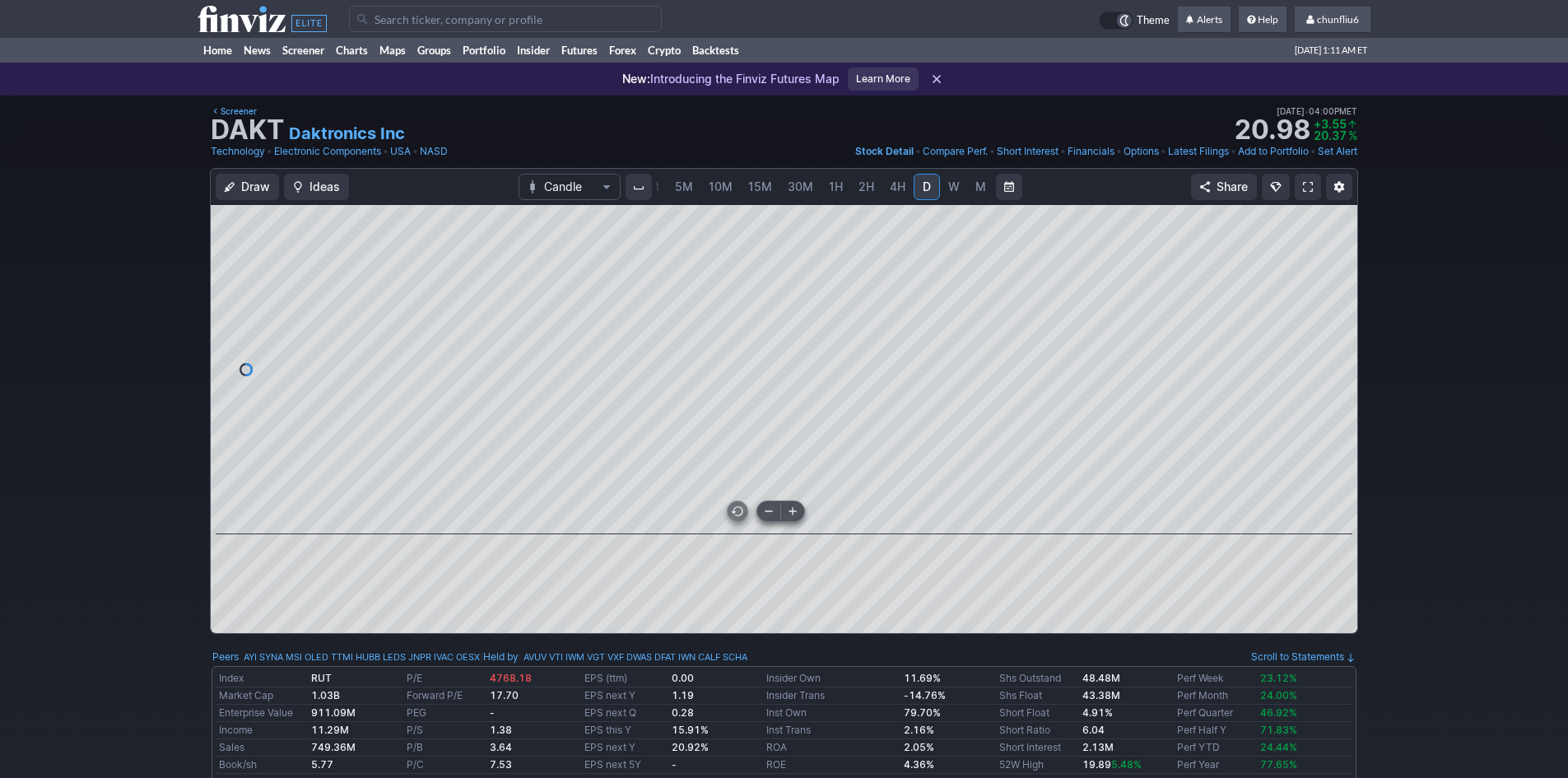
click at [801, 470] on div at bounding box center [784, 370] width 1146 height 329
click at [1311, 187] on span at bounding box center [1308, 187] width 10 height 13
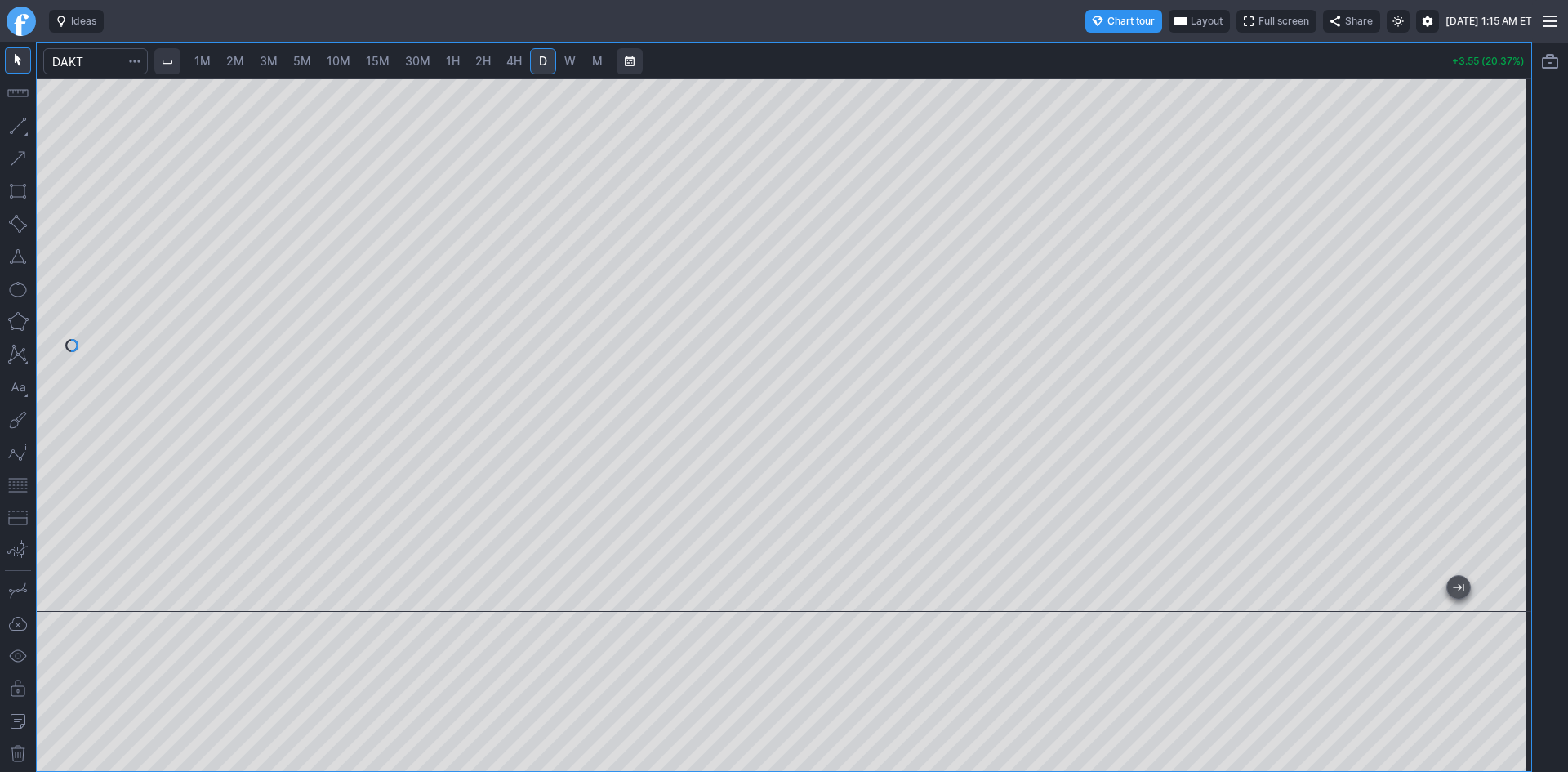
click at [341, 58] on span "10M" at bounding box center [338, 61] width 23 height 14
click at [1488, 361] on div at bounding box center [783, 345] width 1494 height 534
click at [310, 61] on span "5M" at bounding box center [302, 61] width 18 height 14
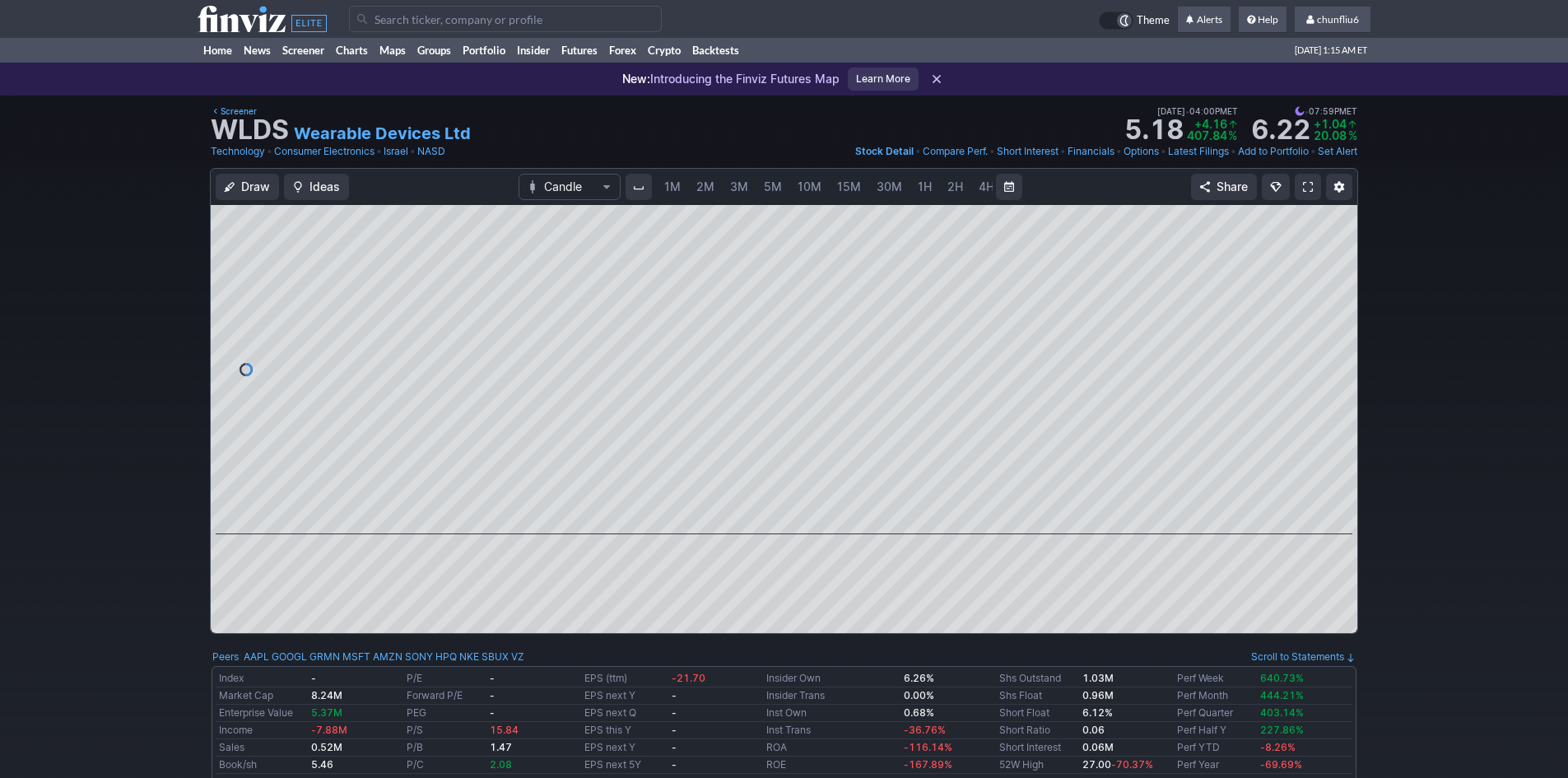
scroll to position [0, 89]
drag, startPoint x: 1348, startPoint y: 418, endPoint x: 1354, endPoint y: 356, distance: 62.3
click at [1354, 356] on div at bounding box center [1340, 365] width 34 height 288
drag, startPoint x: 1344, startPoint y: 318, endPoint x: 1350, endPoint y: 380, distance: 62.3
click at [1350, 380] on div at bounding box center [1340, 365] width 34 height 288
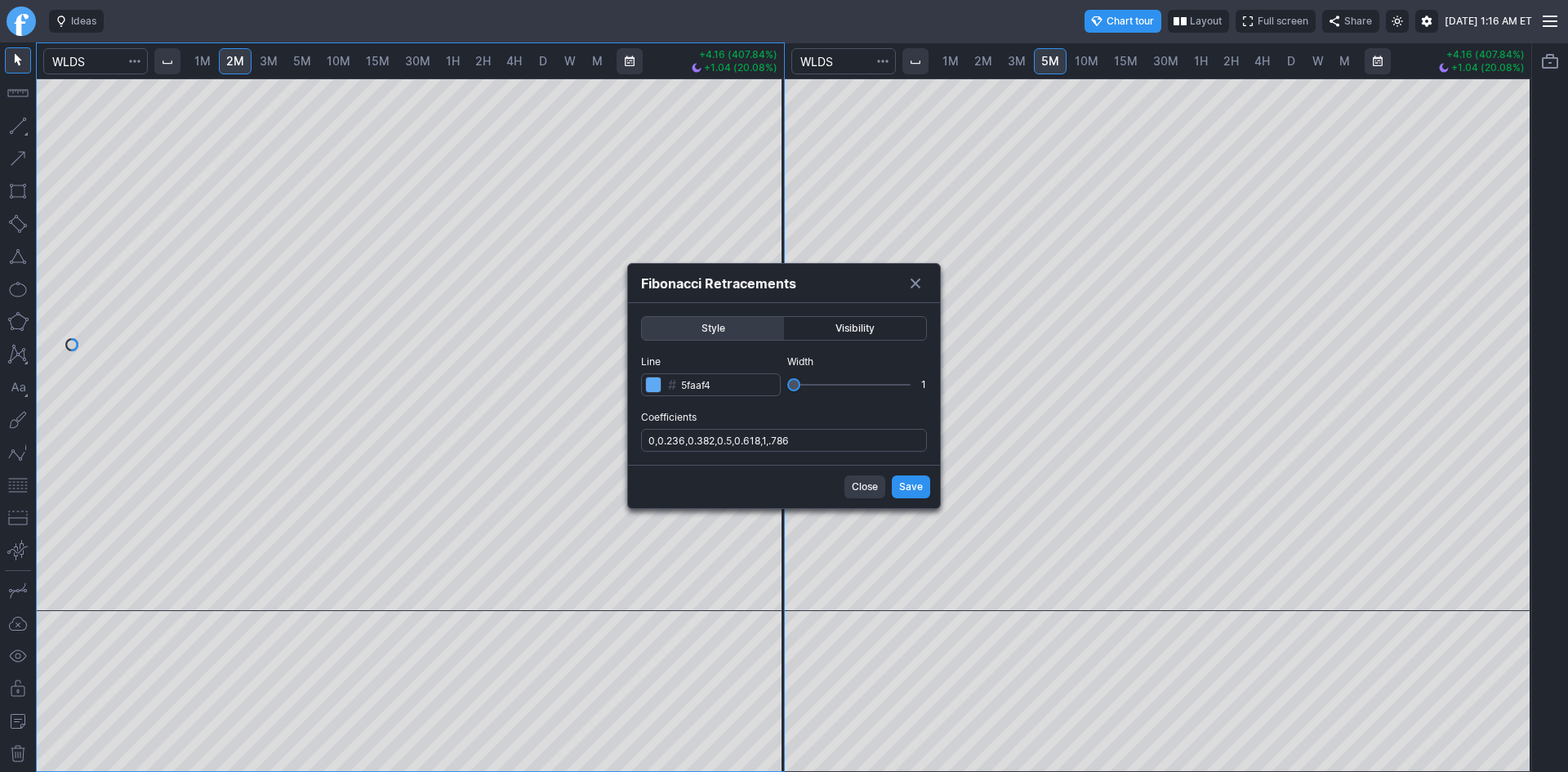
click at [921, 485] on span "Save" at bounding box center [911, 487] width 23 height 17
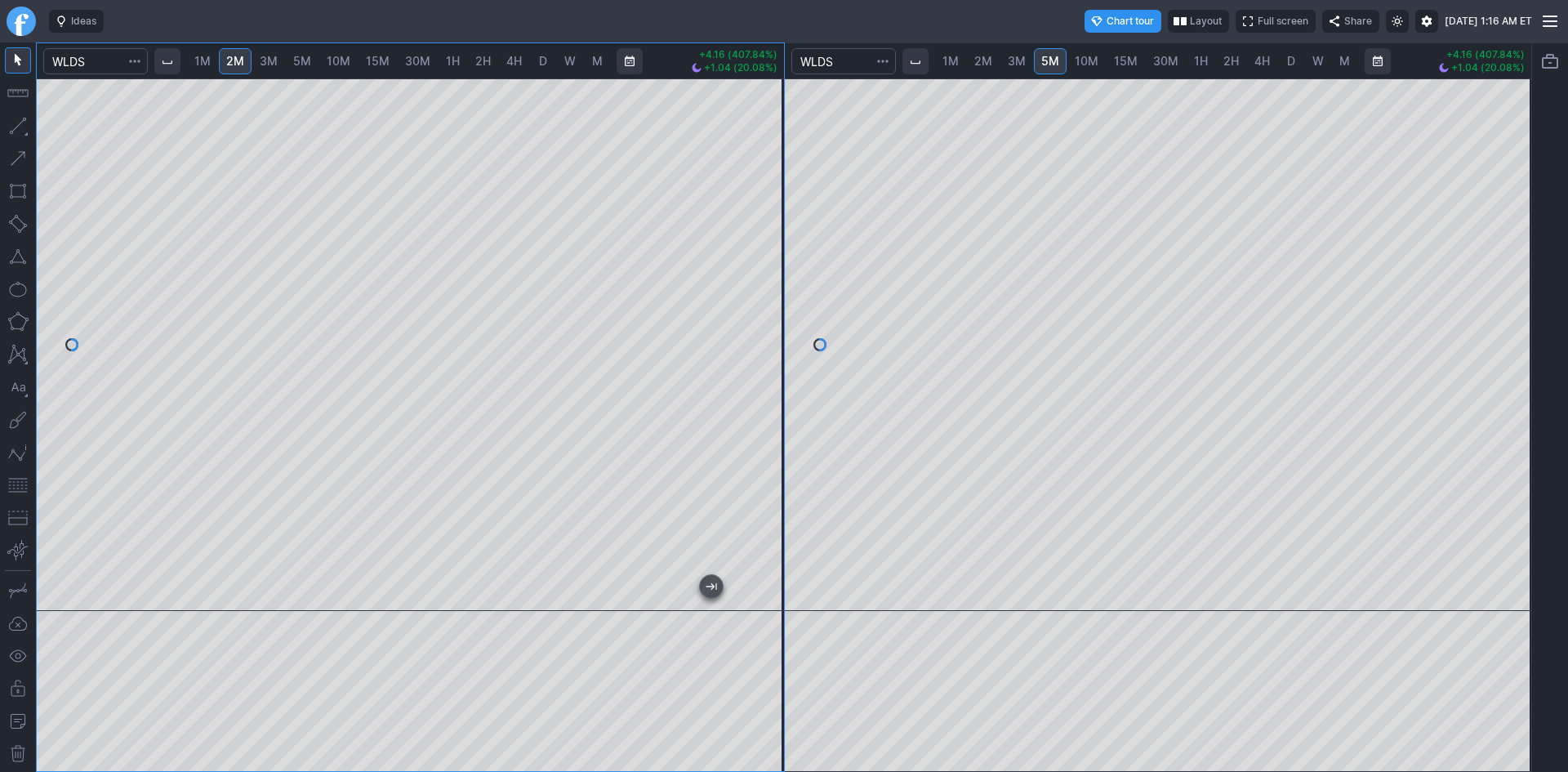
click at [801, 228] on div "1M 2M 3M 5M 10M 15M 30M 1H 2H 4H D W M +4.16 (407.84%) +1.04 (20.08%) 1M 2M 3M …" at bounding box center [783, 407] width 1496 height 729
drag, startPoint x: 768, startPoint y: 253, endPoint x: 776, endPoint y: 173, distance: 80.4
click at [776, 173] on div at bounding box center [767, 341] width 34 height 492
